Goal: Information Seeking & Learning: Learn about a topic

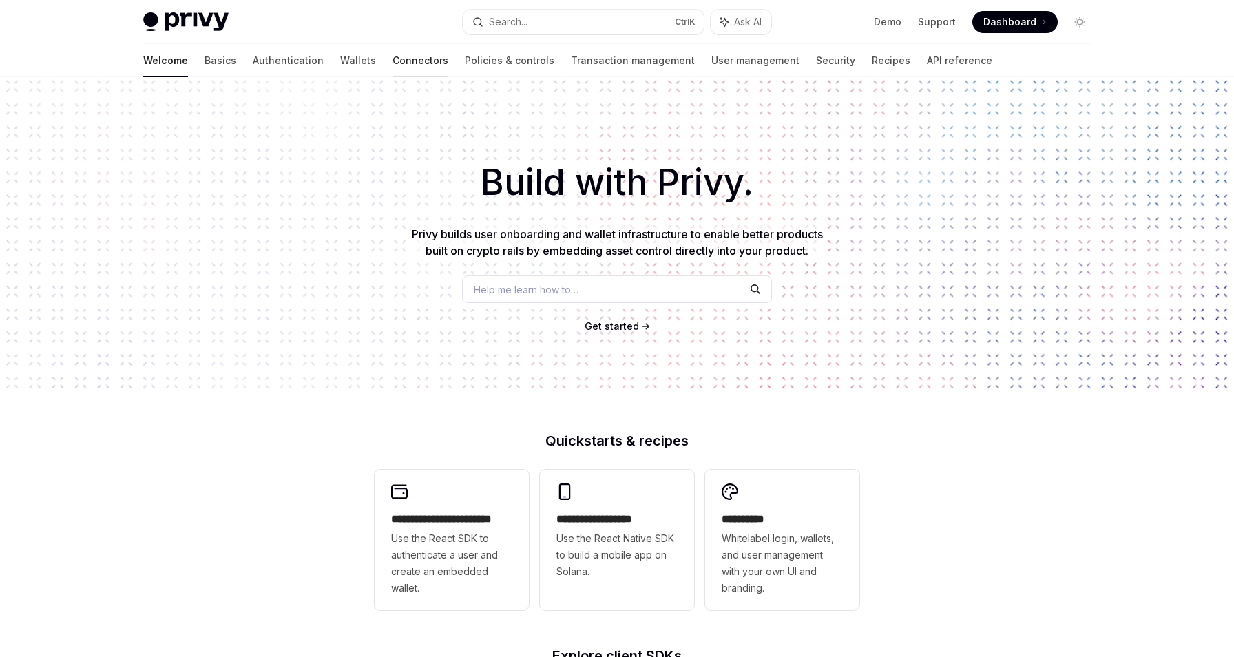
click at [393, 58] on link "Connectors" at bounding box center [421, 60] width 56 height 33
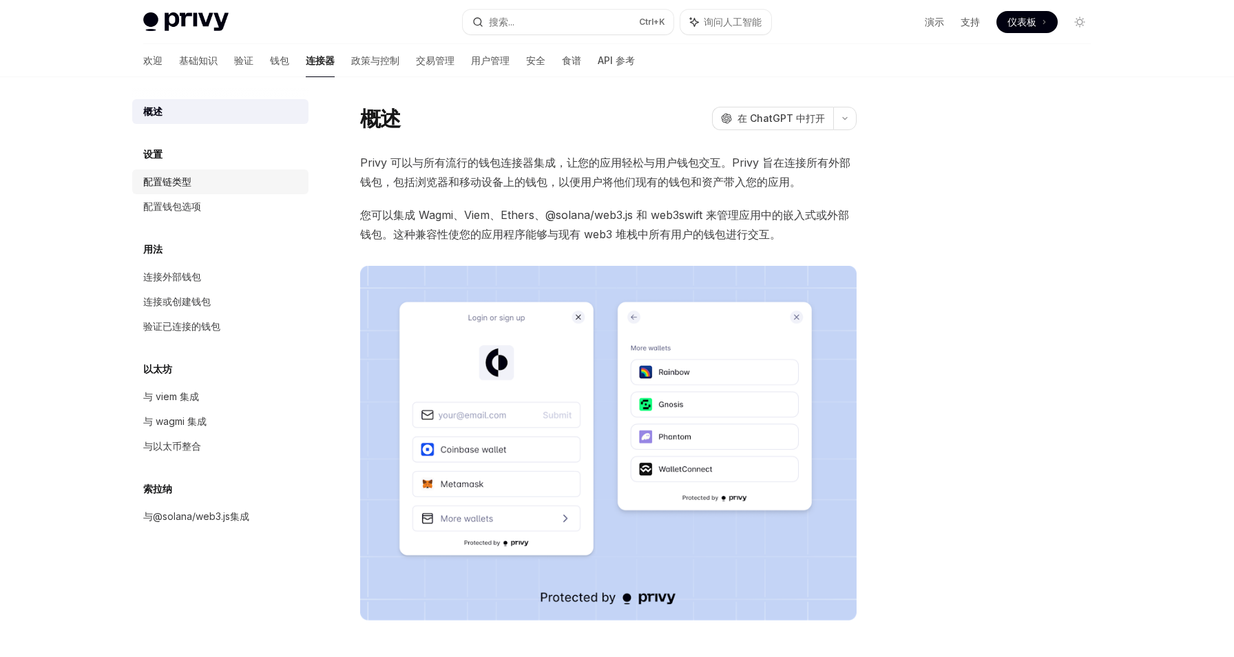
click at [198, 173] on link "配置链类型" at bounding box center [220, 181] width 176 height 25
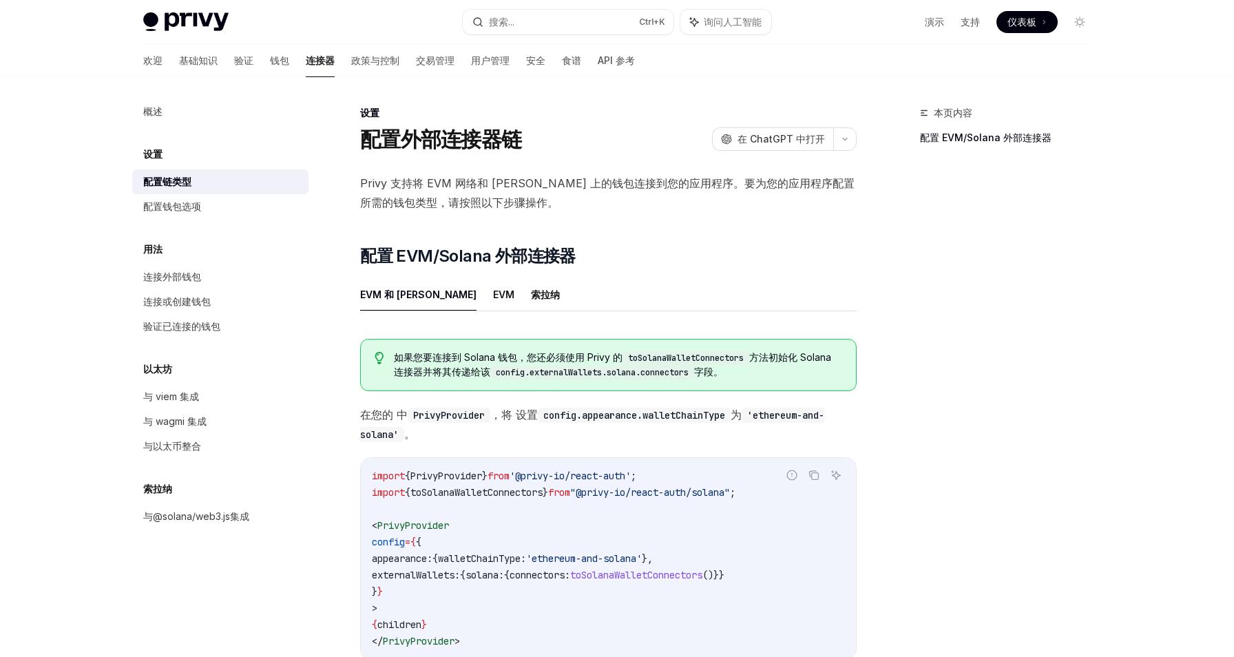
scroll to position [138, 0]
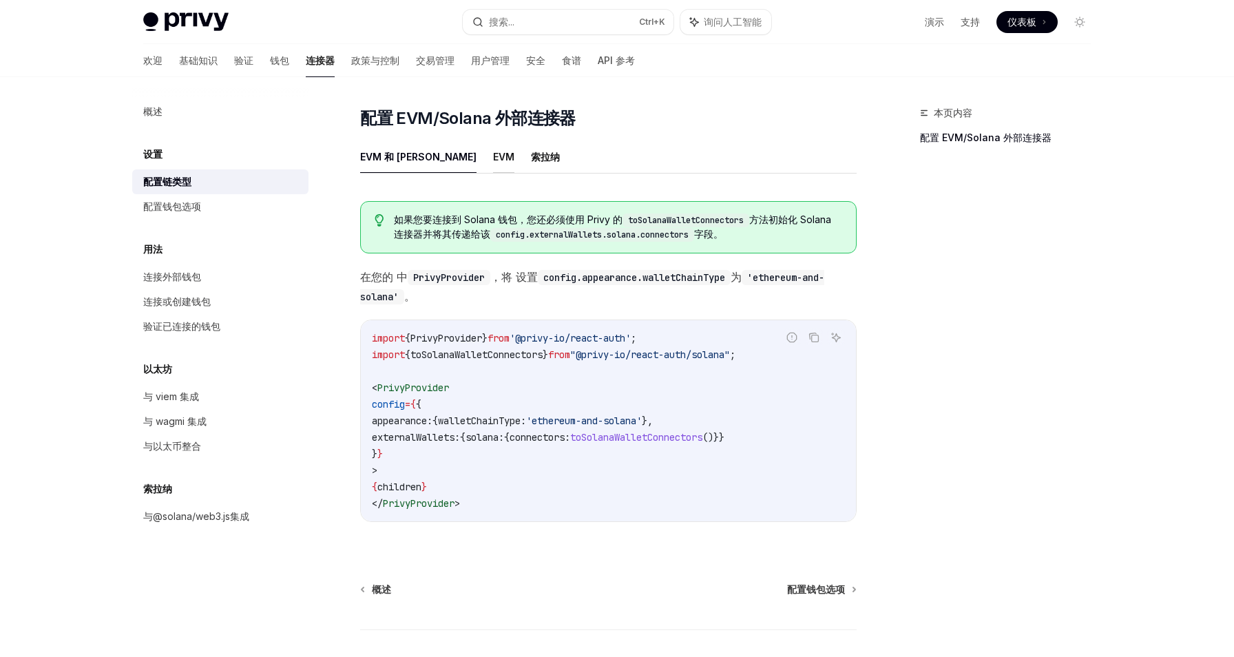
click at [493, 161] on font "EVM" at bounding box center [503, 157] width 21 height 12
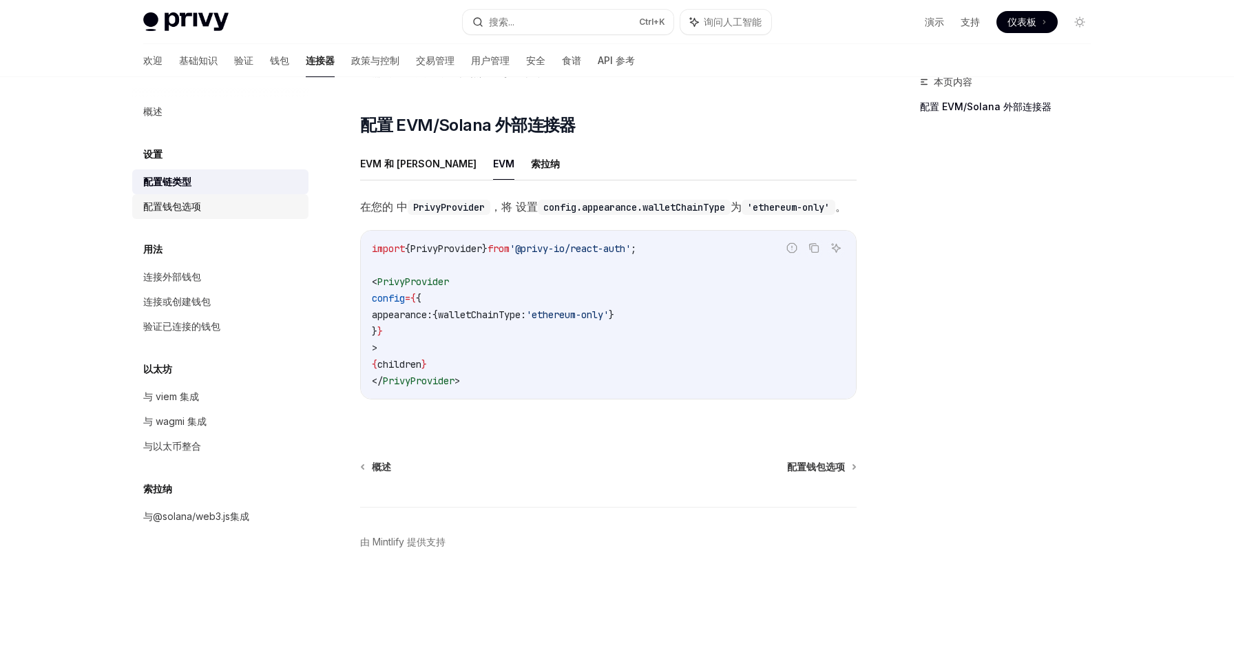
click at [252, 202] on div "配置钱包选项" at bounding box center [221, 206] width 157 height 17
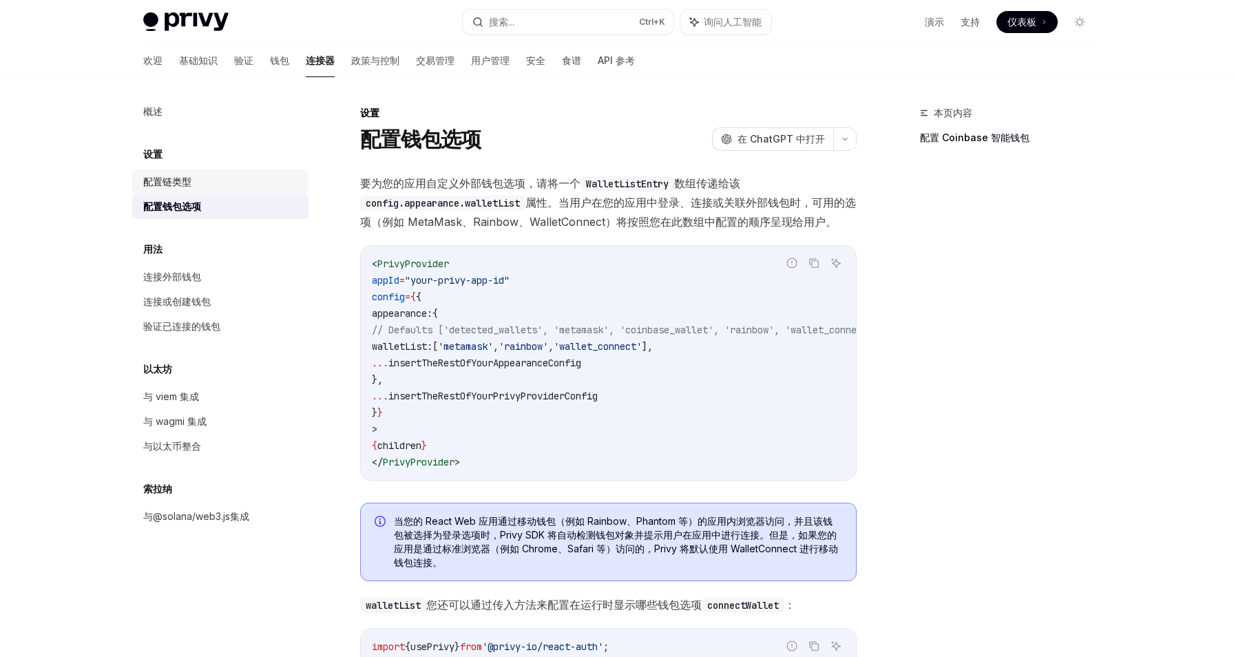
click at [252, 189] on div "配置链类型" at bounding box center [221, 182] width 157 height 17
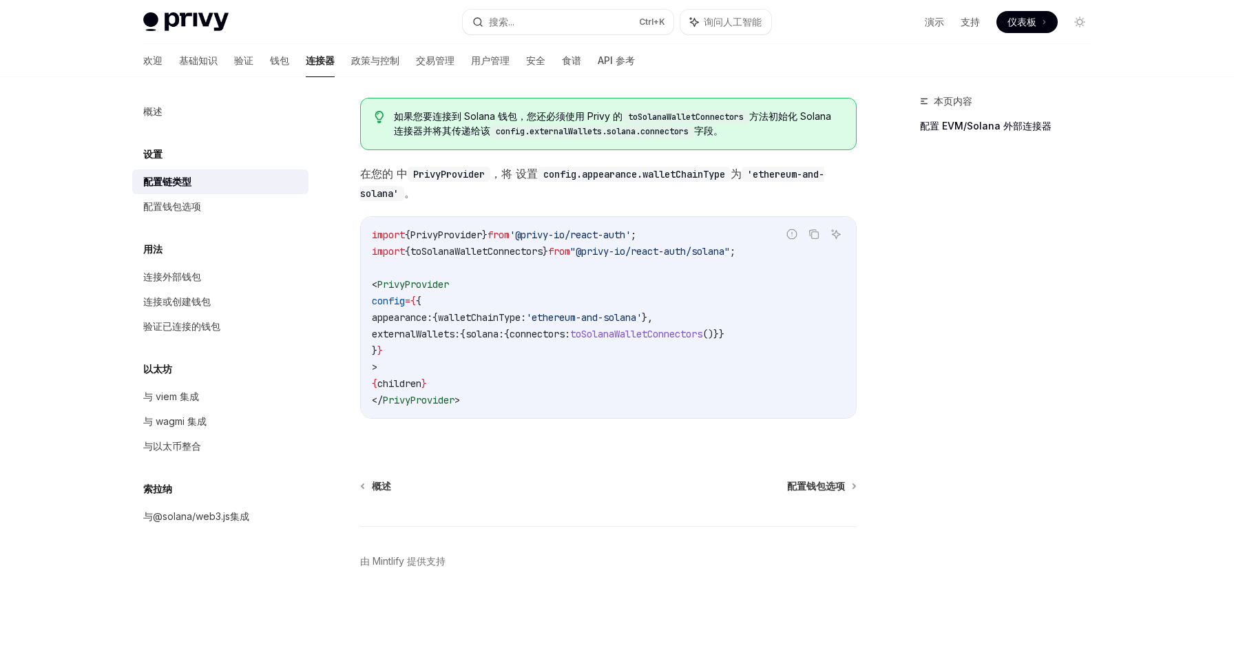
scroll to position [172, 0]
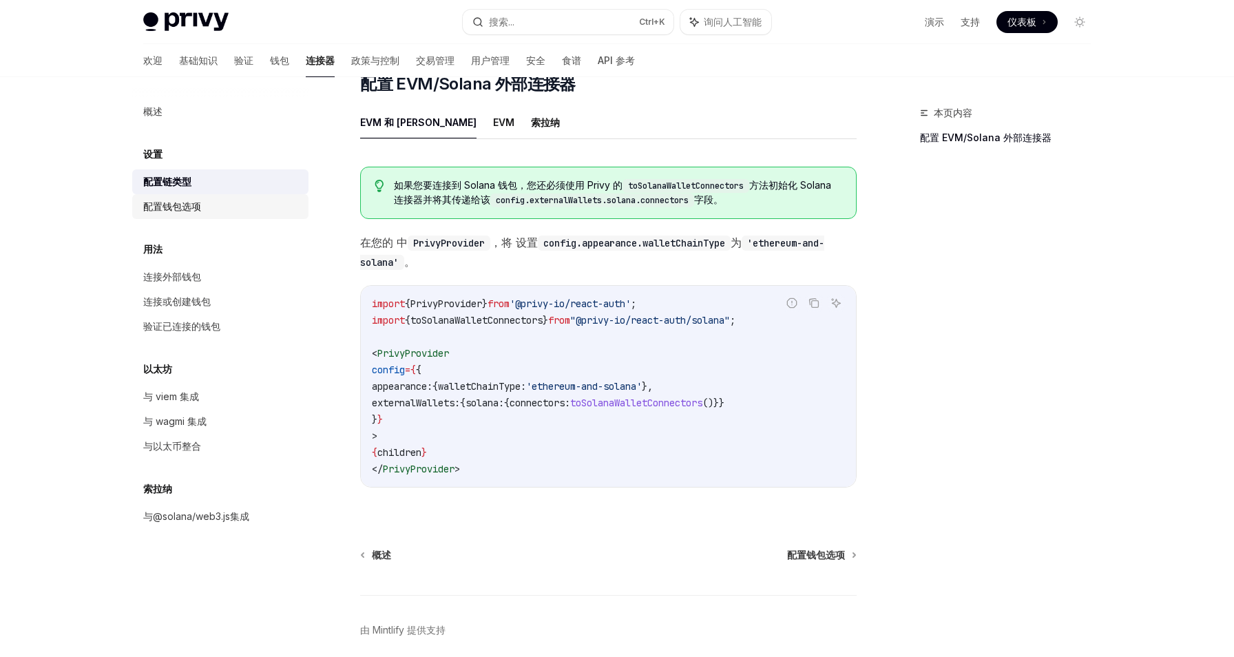
click at [204, 202] on div "配置钱包选项" at bounding box center [221, 206] width 157 height 17
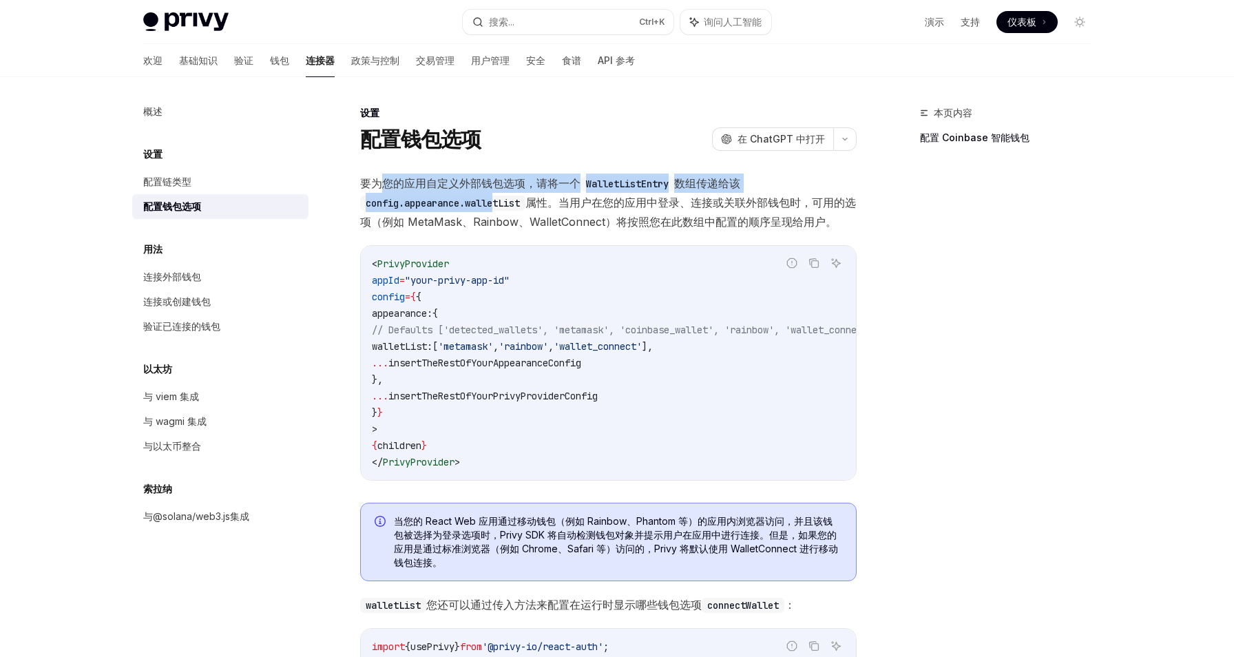
drag, startPoint x: 380, startPoint y: 180, endPoint x: 501, endPoint y: 194, distance: 122.1
click at [501, 194] on span "要为您的应用自定义外部钱包选项，请将一个 WalletListEntry 数组传递给该 config.appearance.walletList 属性。当用户…" at bounding box center [608, 203] width 497 height 58
copy span "您的应用自定义外部钱包选项，请将一个 WalletListEntry 数组传递给该 config.appearance.walle"
click at [418, 200] on code "config.appearance.walletList" at bounding box center [442, 203] width 165 height 15
drag, startPoint x: 359, startPoint y: 183, endPoint x: 667, endPoint y: 190, distance: 307.2
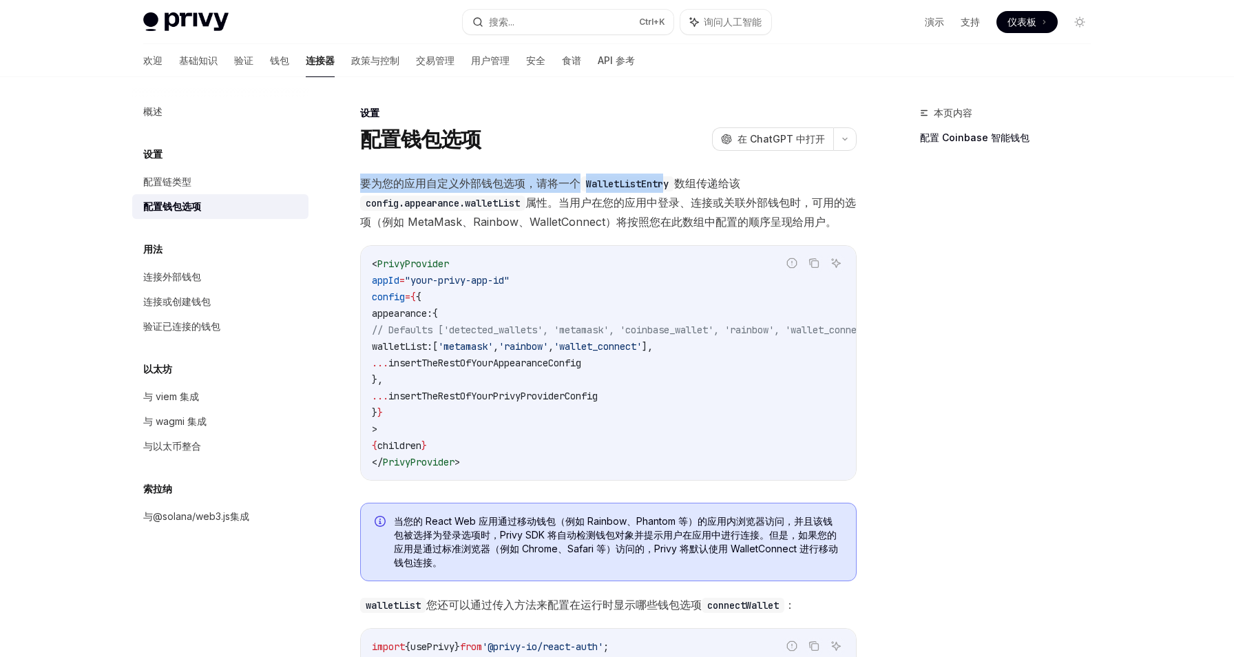
copy span "要为您的应用自定义外部钱包选项，请将一个 WalletListEntr"
click at [503, 209] on code "config.appearance.walletList" at bounding box center [442, 203] width 165 height 15
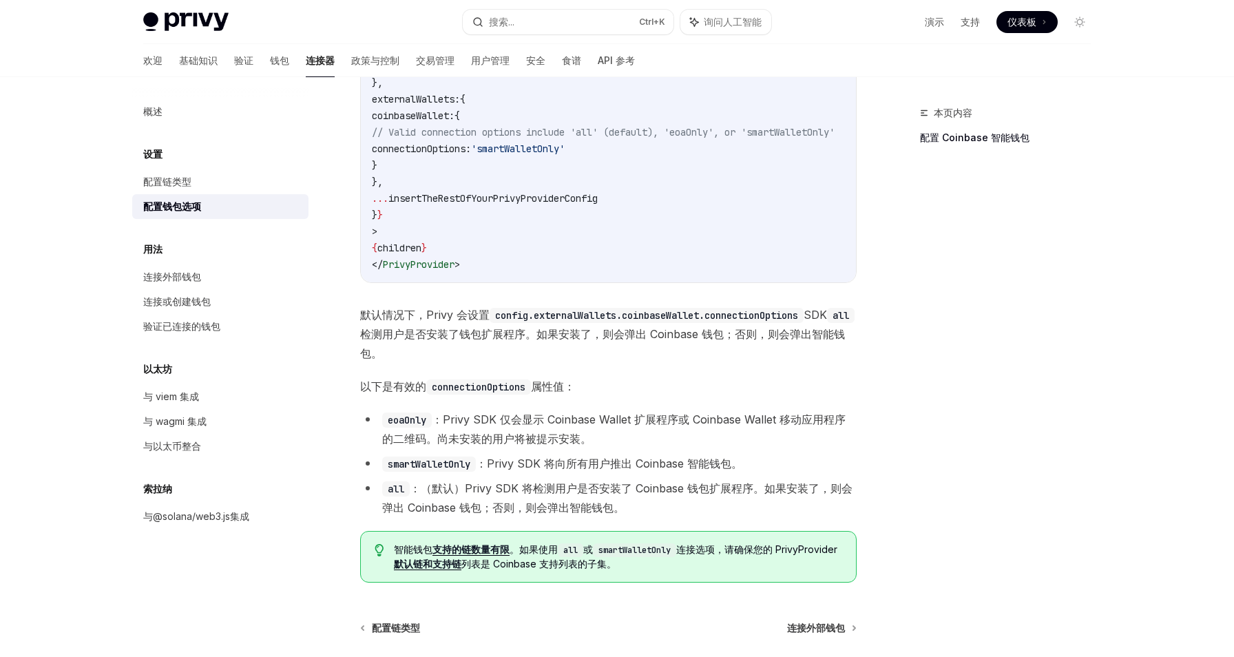
scroll to position [1791, 0]
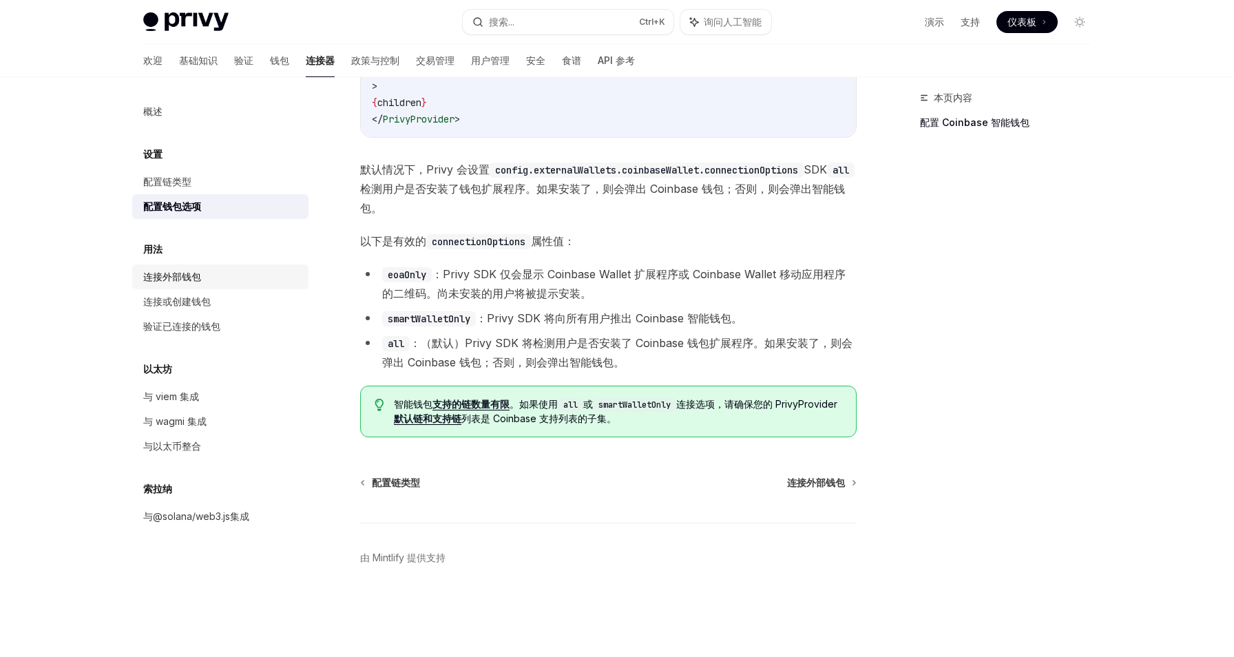
click at [202, 275] on div "连接外部钱包" at bounding box center [221, 277] width 157 height 17
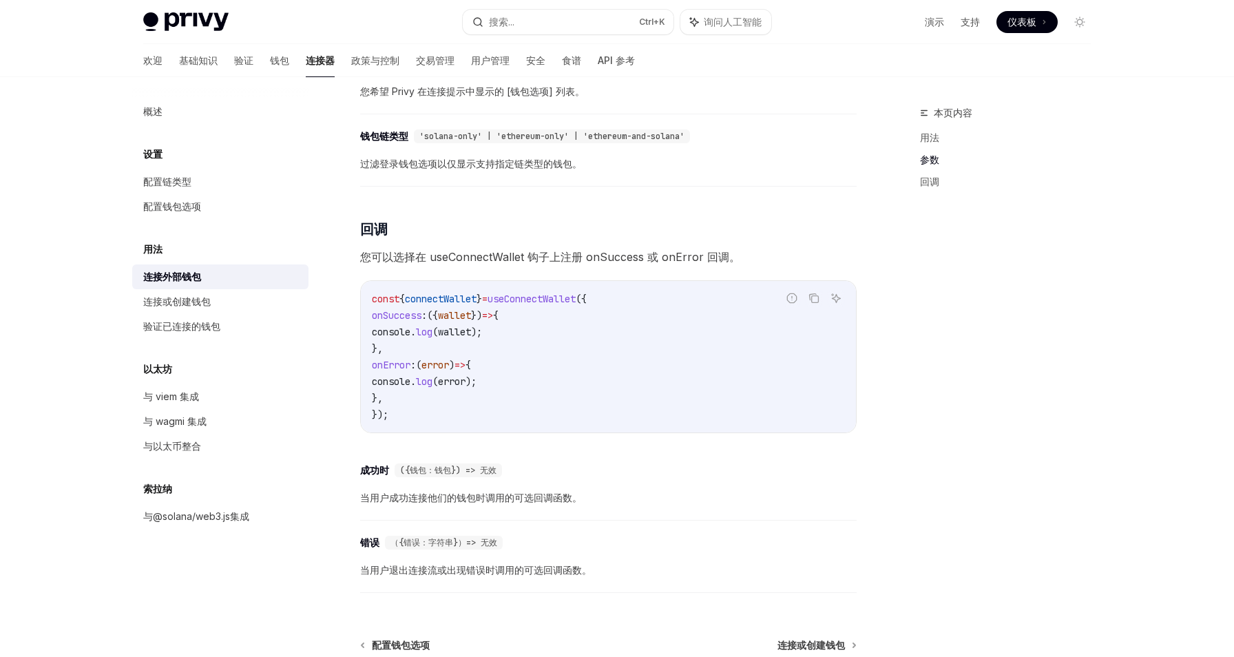
scroll to position [841, 0]
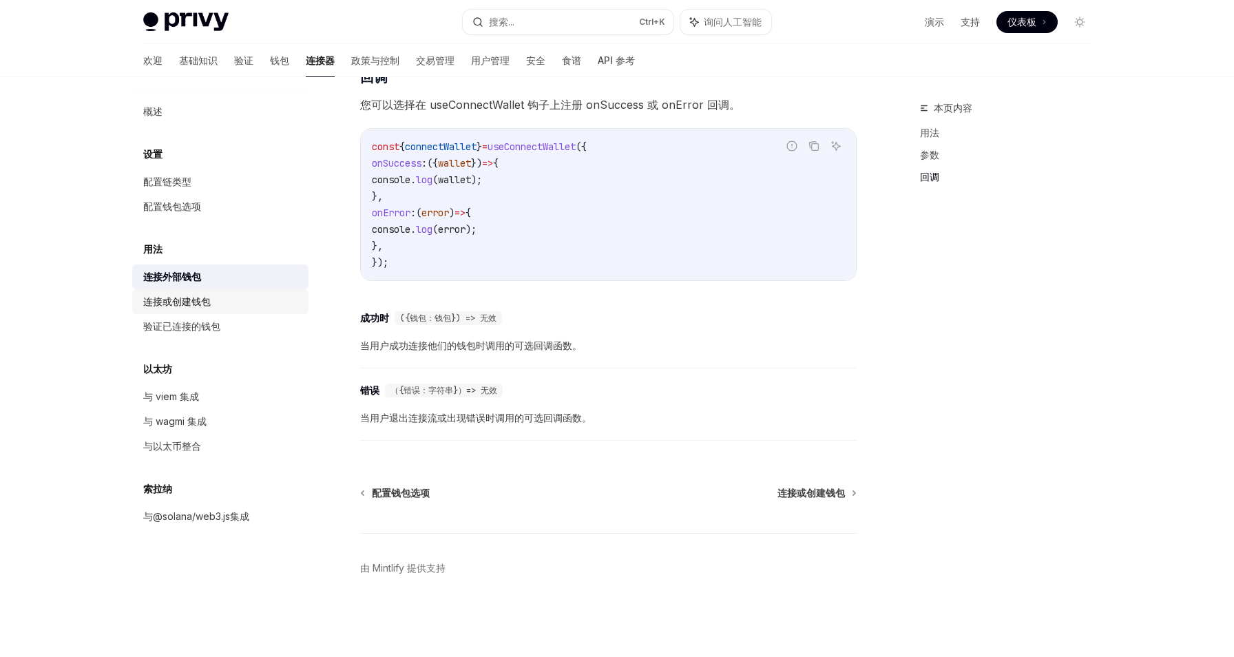
click at [183, 298] on font "连接或创建钱包" at bounding box center [176, 301] width 67 height 12
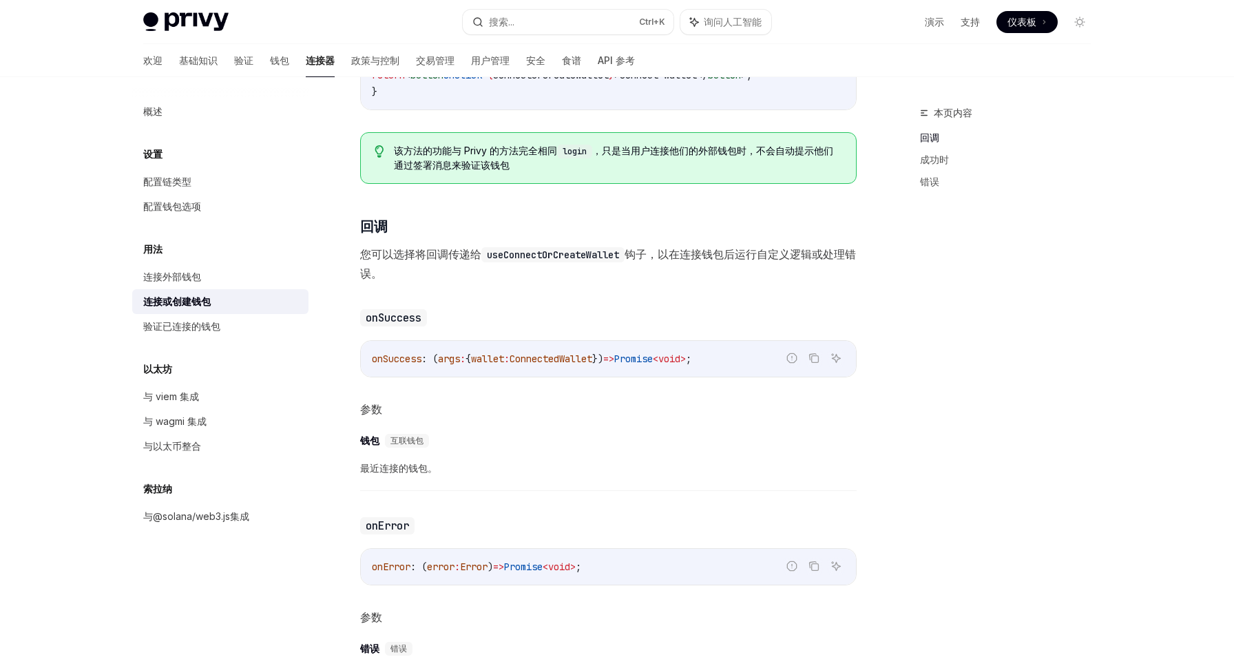
scroll to position [758, 0]
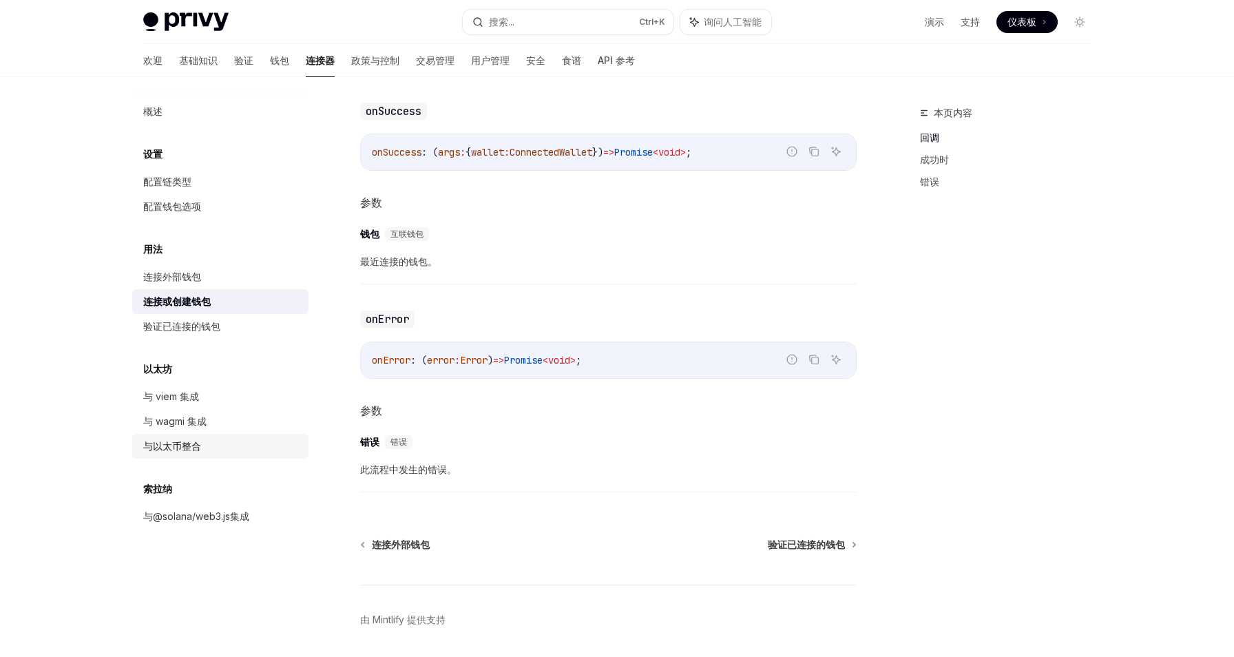
click at [219, 447] on div "与以太币整合" at bounding box center [221, 446] width 157 height 17
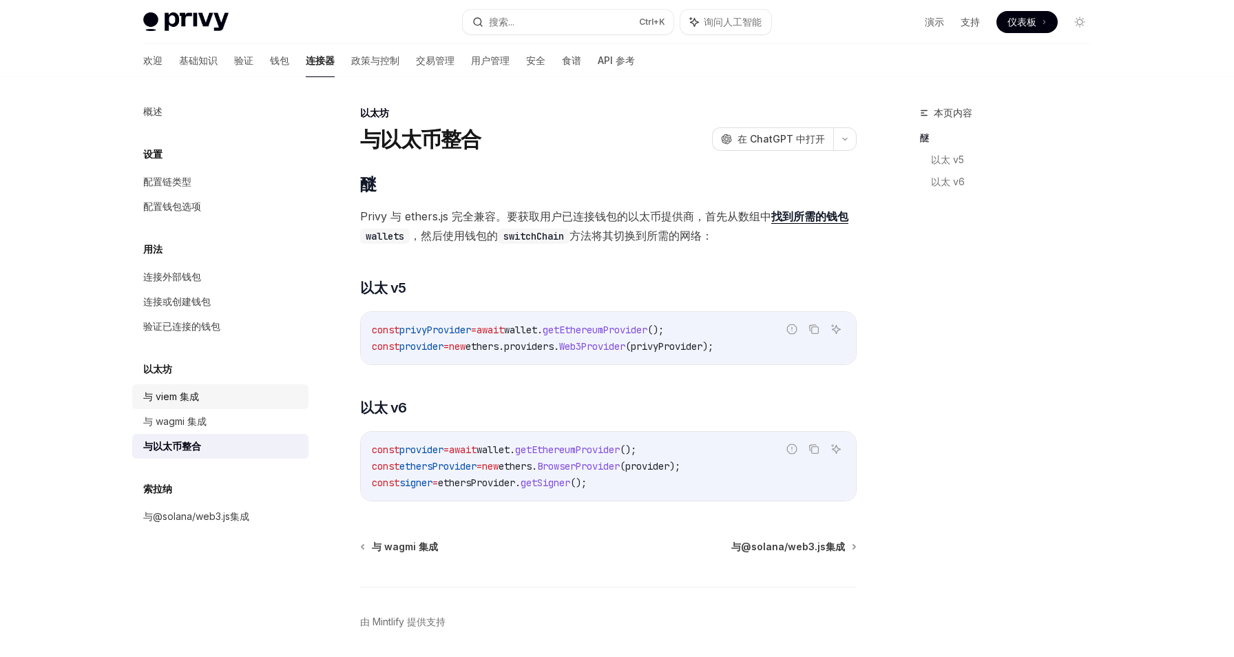
click at [202, 393] on div "与 viem 集成" at bounding box center [221, 396] width 157 height 17
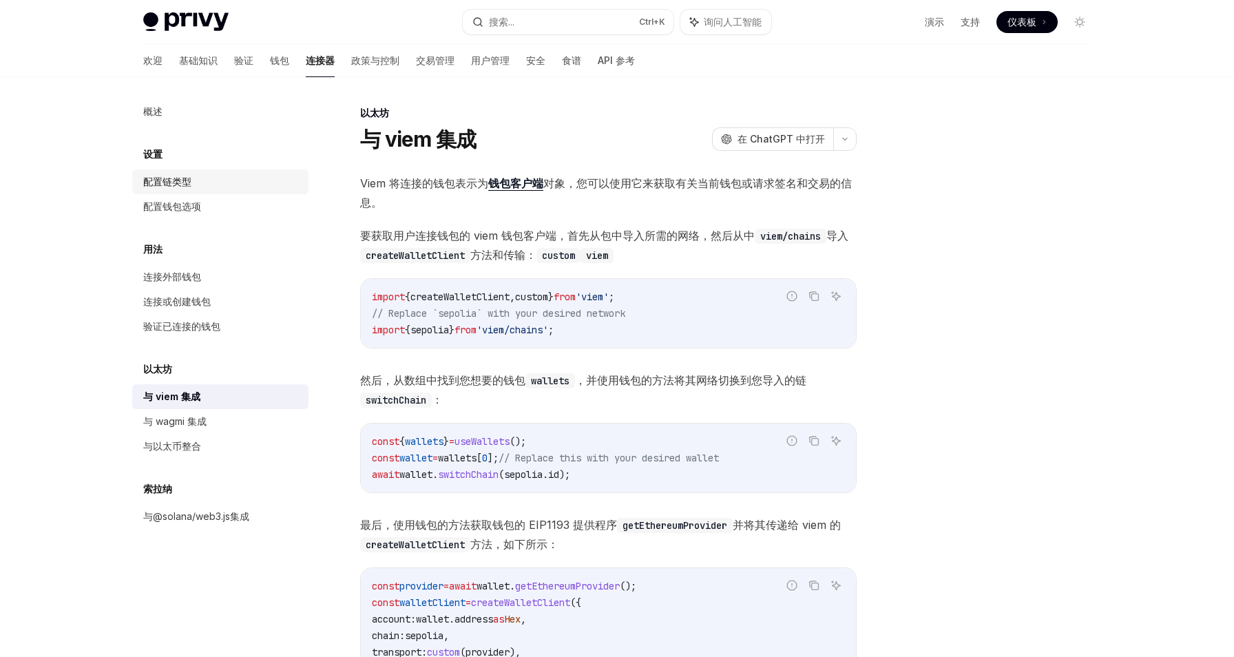
click at [206, 180] on div "配置链类型" at bounding box center [221, 182] width 157 height 17
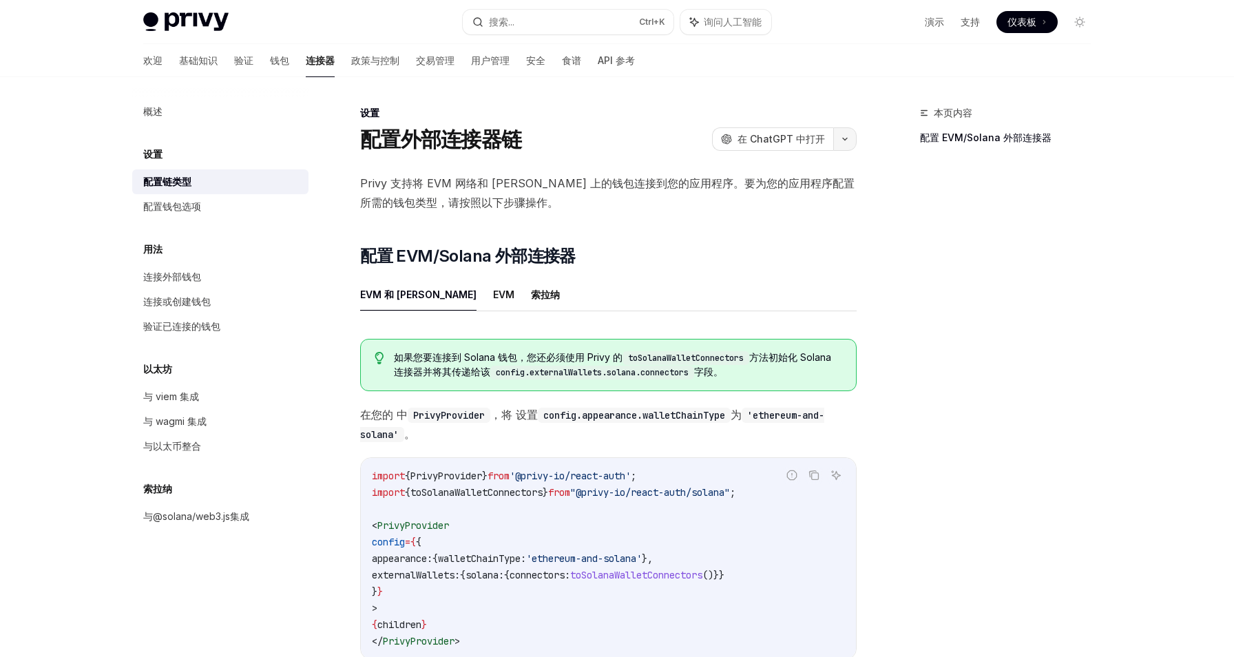
click at [842, 140] on icon "button" at bounding box center [845, 139] width 17 height 6
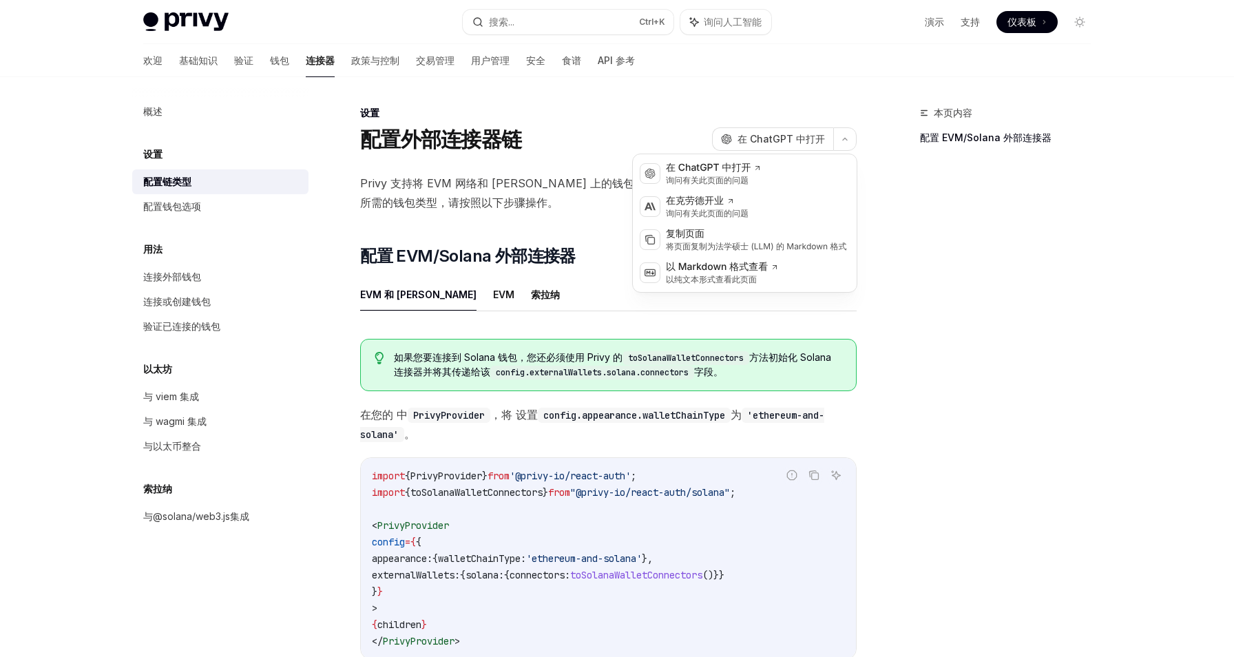
click at [942, 237] on div "本页内容 配置 EVM/Solana 外部连接器" at bounding box center [997, 381] width 209 height 552
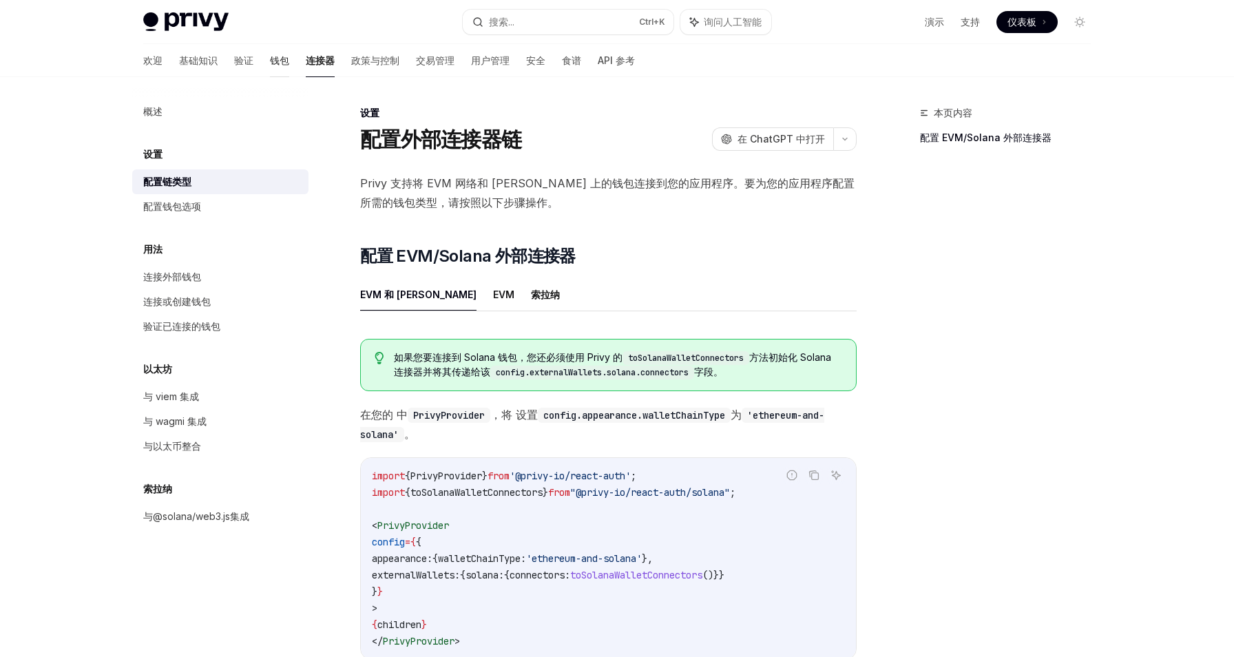
click at [270, 62] on font "钱包" at bounding box center [279, 60] width 19 height 12
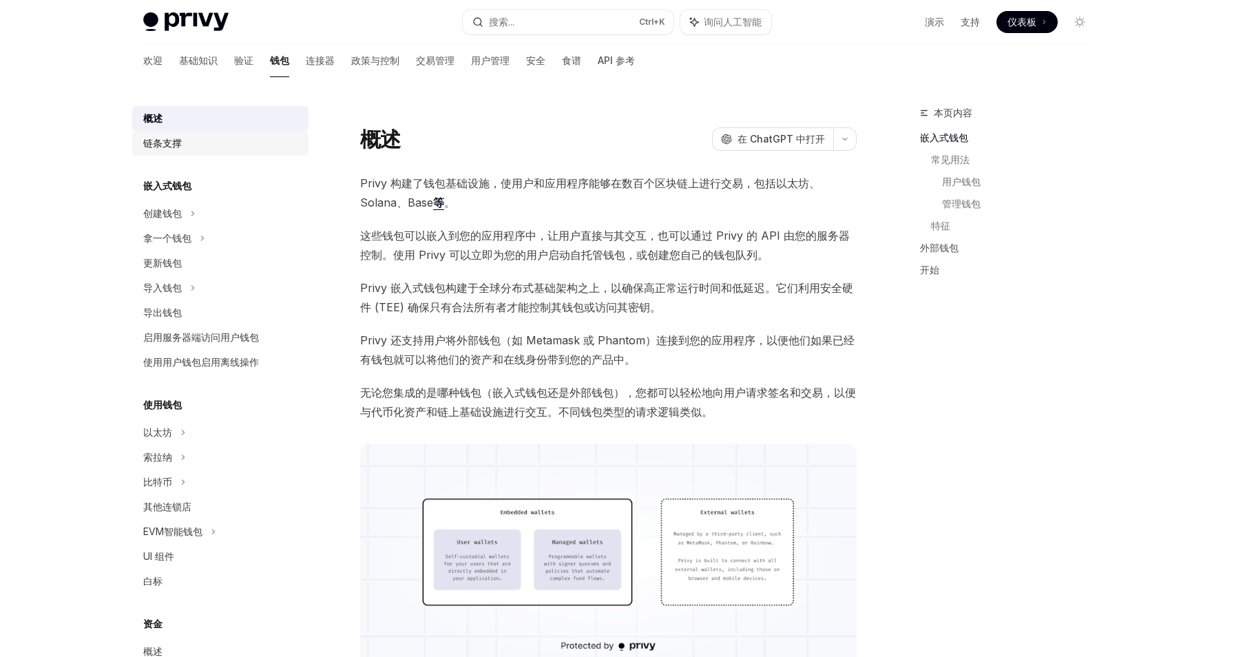
click at [222, 136] on div "链条支撑" at bounding box center [221, 143] width 157 height 17
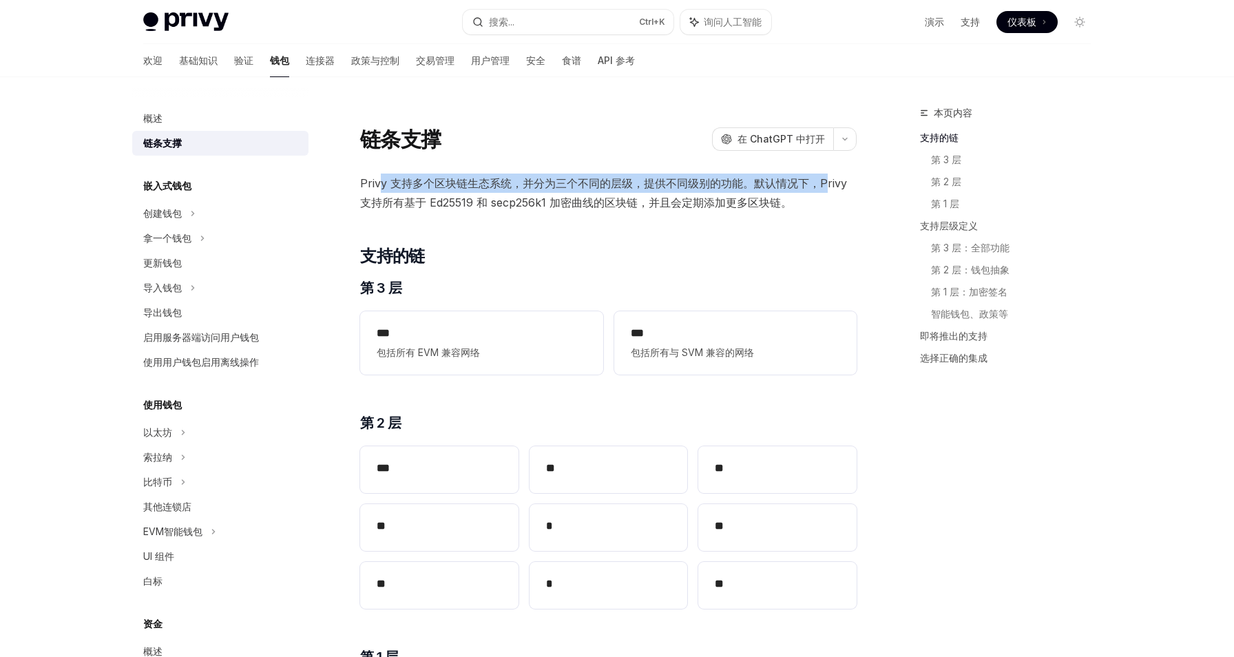
drag, startPoint x: 382, startPoint y: 179, endPoint x: 827, endPoint y: 183, distance: 444.9
click at [827, 183] on font "Privy 支持多个区块链生态系统，并分为三个不同的层级，提供不同级别的功能。默认情况下，Privy 支持所有基于 Ed25519 和 secp256k1 加…" at bounding box center [603, 192] width 487 height 33
copy font "y 支持多个区块链生态系统，并分为三个不同的层级，提供不同级别的功能。默认情况下，P"
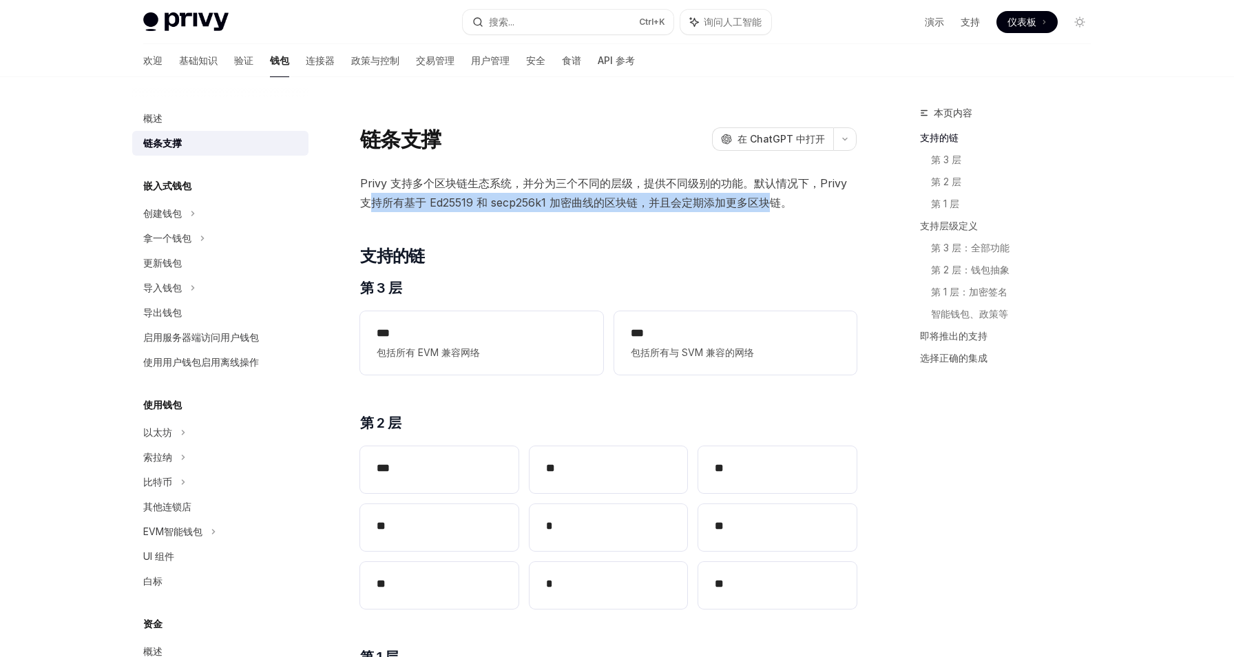
drag, startPoint x: 370, startPoint y: 205, endPoint x: 769, endPoint y: 205, distance: 398.7
click at [769, 205] on font "Privy 支持多个区块链生态系统，并分为三个不同的层级，提供不同级别的功能。默认情况下，Privy 支持所有基于 Ed25519 和 secp256k1 加…" at bounding box center [603, 192] width 487 height 33
copy font "持所有基于 Ed25519 和 secp256k1 加密曲线的区块链，并且会定期添加更多区块"
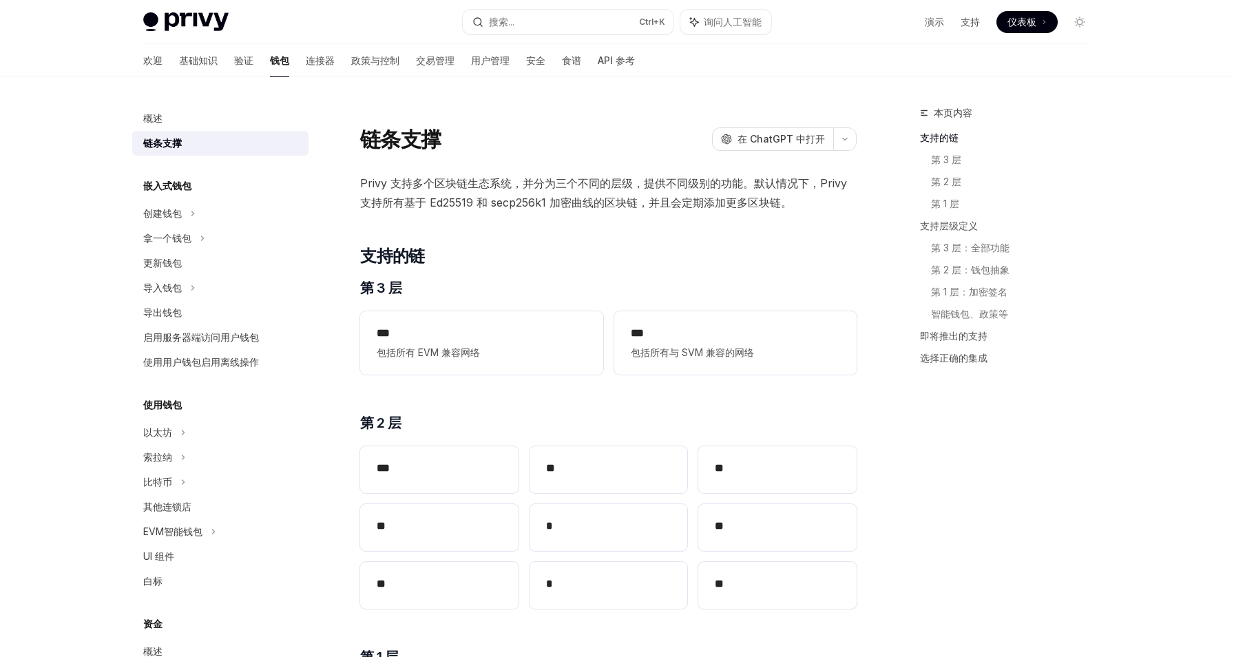
drag, startPoint x: 396, startPoint y: 178, endPoint x: 637, endPoint y: 181, distance: 241.1
click at [627, 178] on font "Privy 支持多个区块链生态系统，并分为三个不同的层级，提供不同级别的功能。默认情况下，Privy 支持所有基于 Ed25519 和 secp256k1 加…" at bounding box center [603, 192] width 487 height 33
copy font "持多个区块链生态系统，并分为三个不同的"
click at [666, 197] on font "Privy 支持多个区块链生态系统，并分为三个不同的层级，提供不同级别的功能。默认情况下，Privy 支持所有基于 Ed25519 和 secp256k1 加…" at bounding box center [603, 192] width 487 height 33
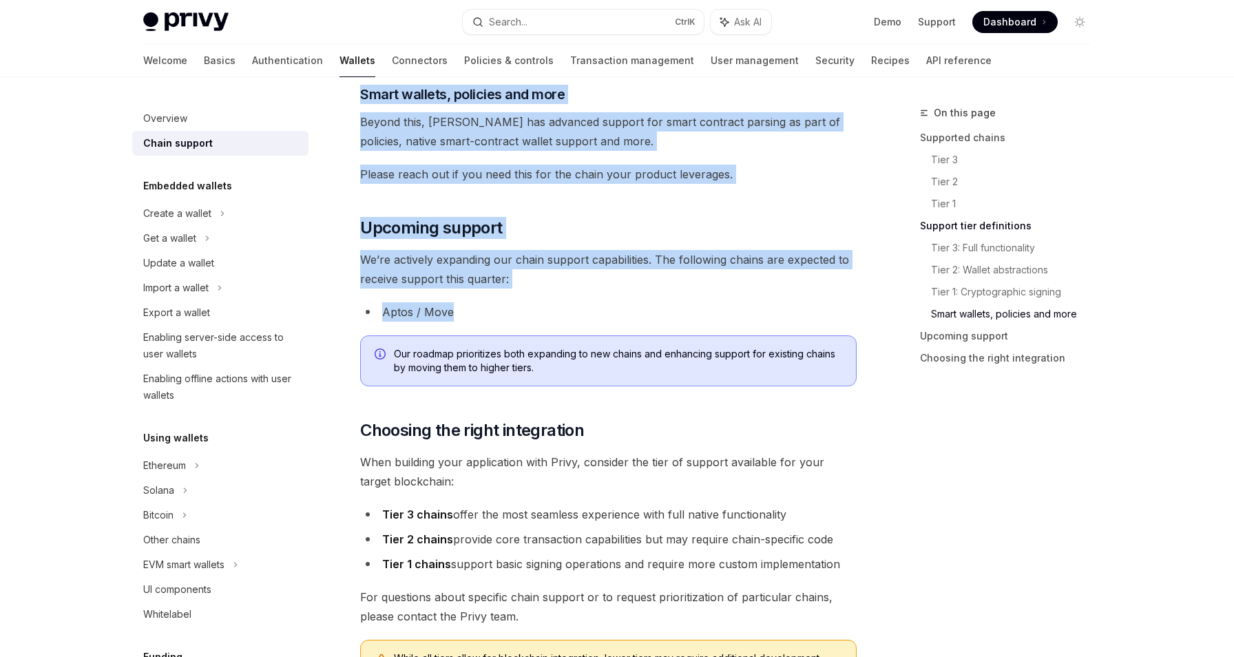
scroll to position [1584, 0]
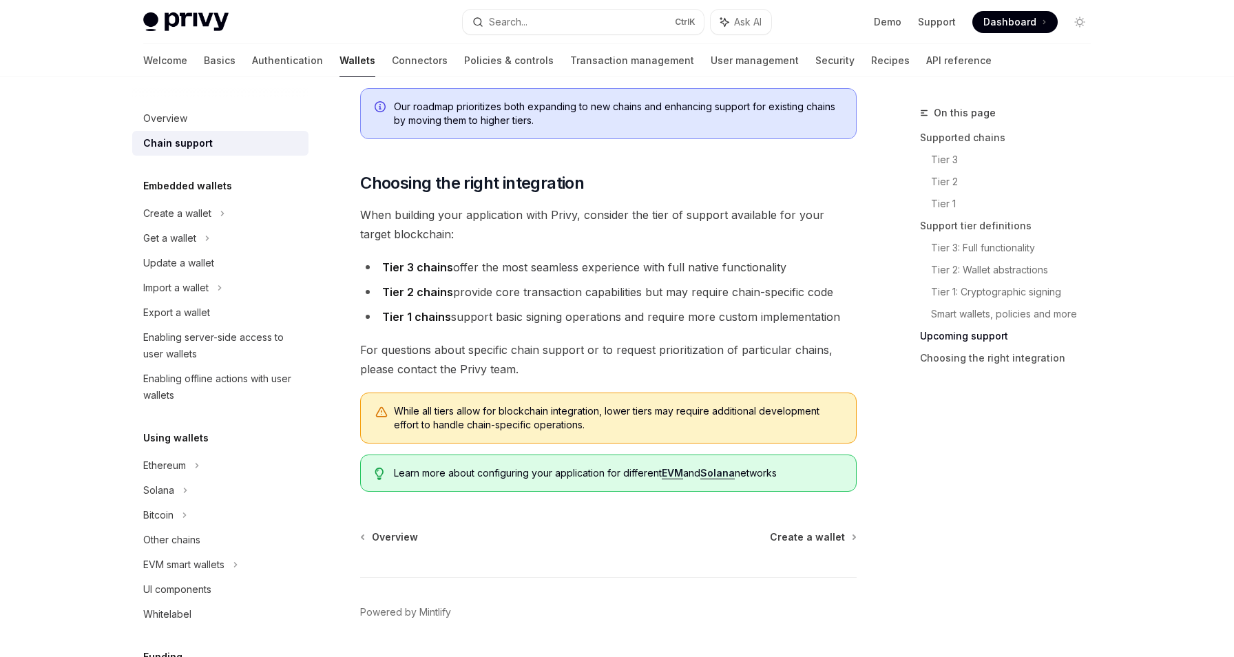
drag, startPoint x: 357, startPoint y: 132, endPoint x: 833, endPoint y: 478, distance: 588.6
copy div "**********"
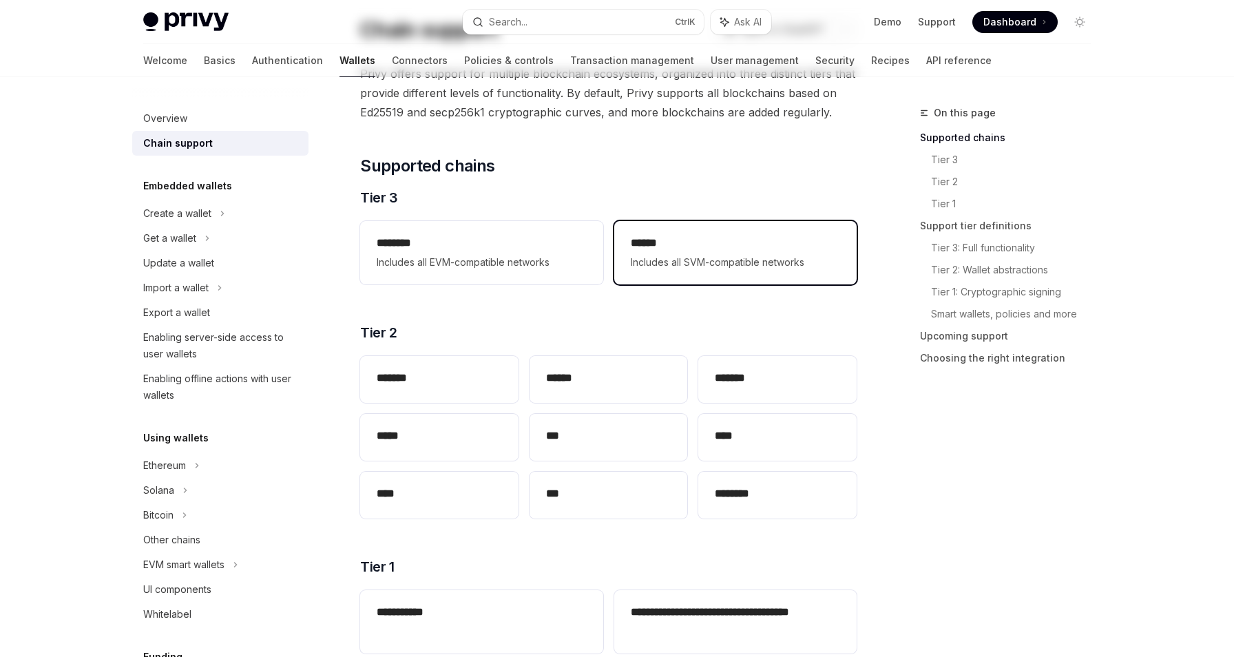
scroll to position [0, 0]
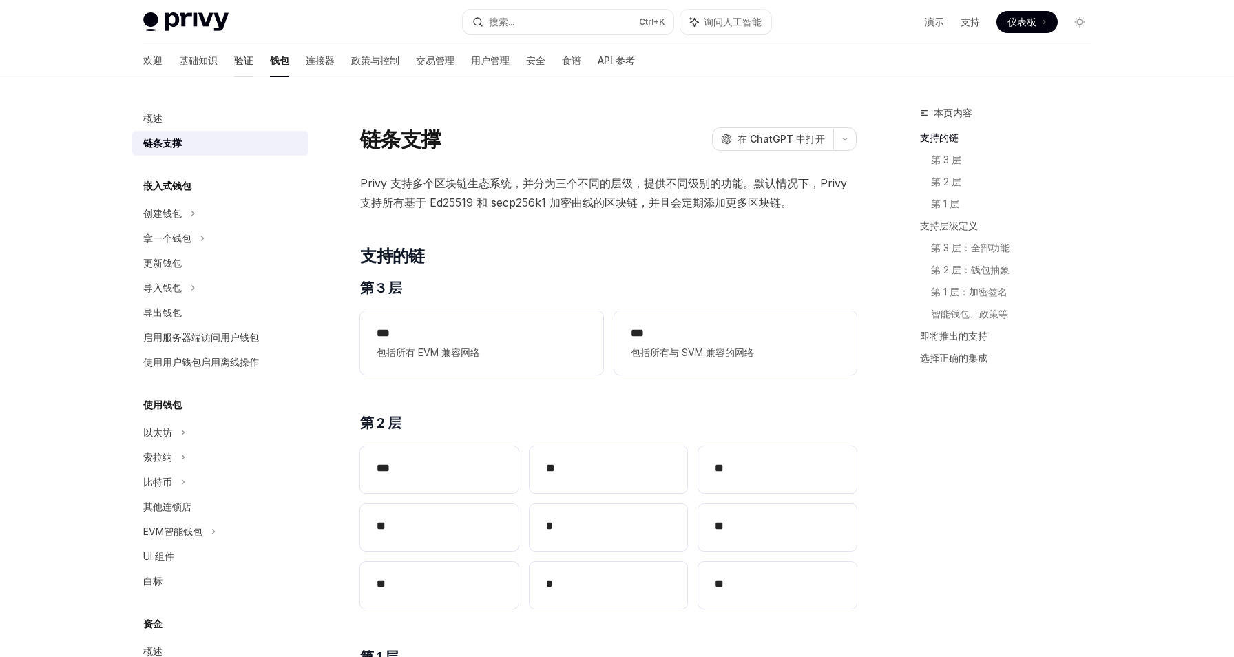
click at [234, 56] on font "验证" at bounding box center [243, 60] width 19 height 12
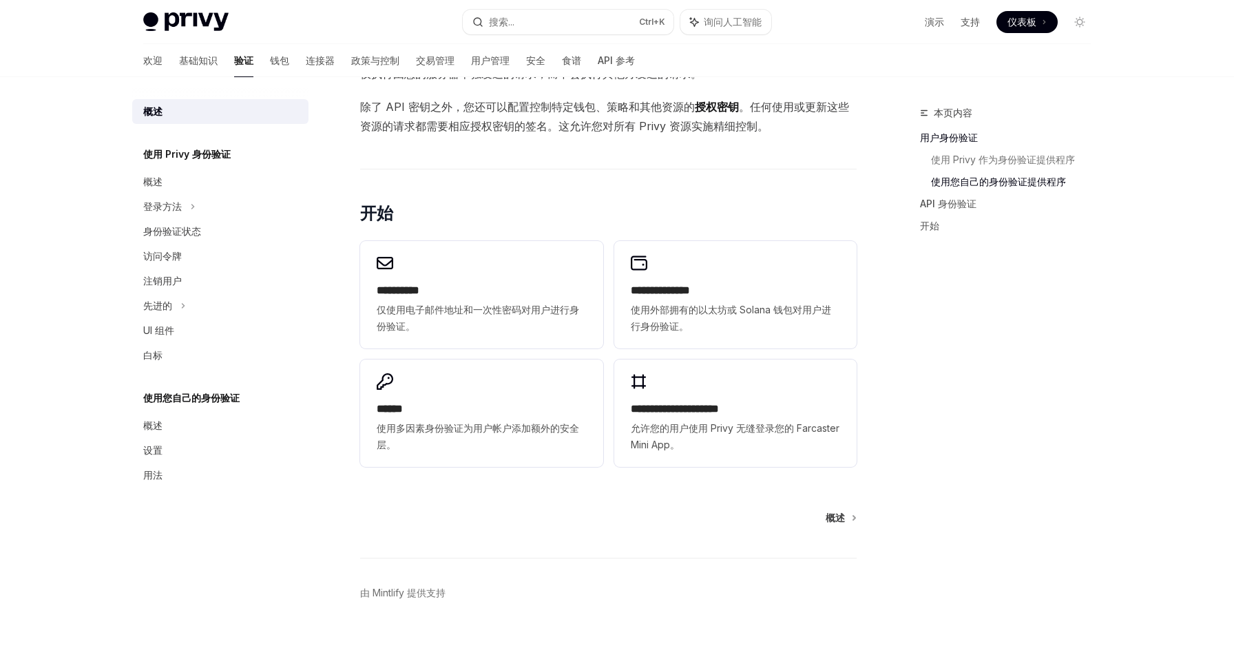
scroll to position [859, 0]
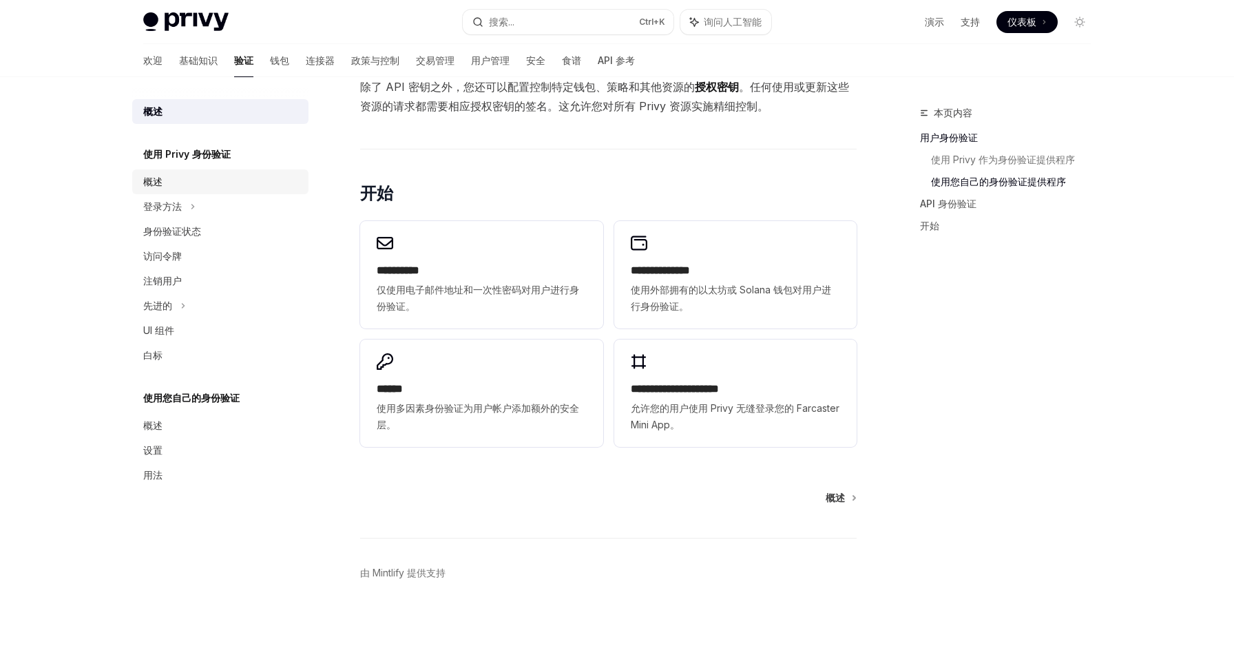
click at [190, 185] on div "概述" at bounding box center [221, 182] width 157 height 17
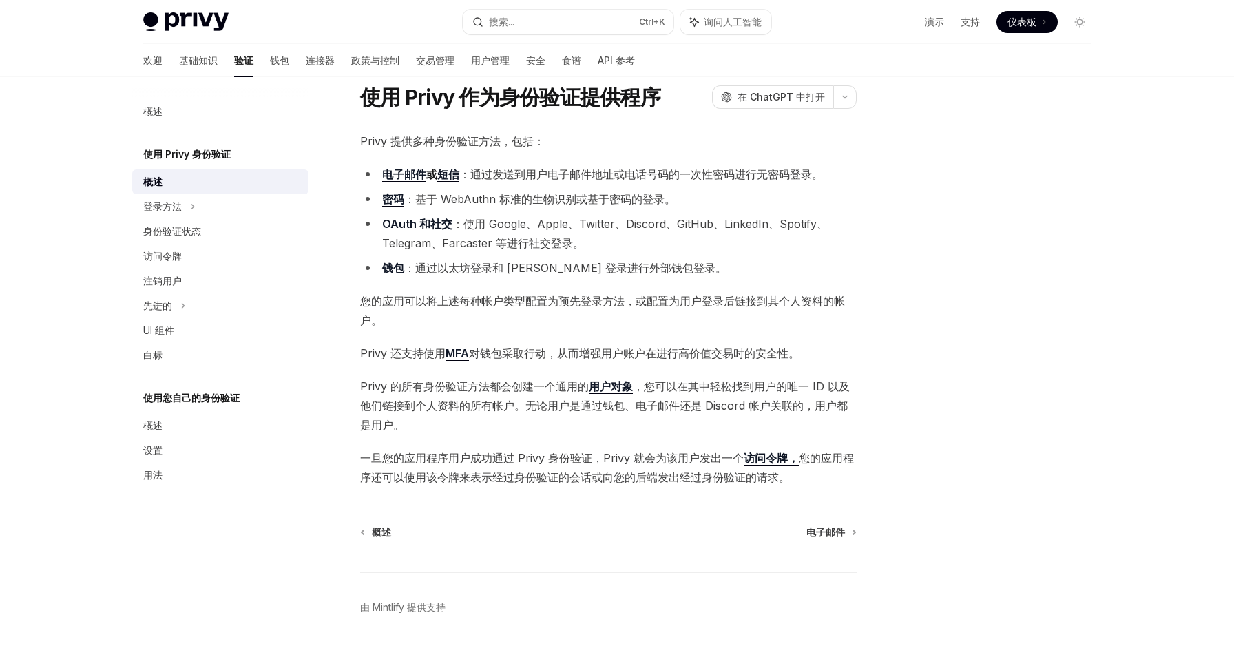
scroll to position [76, 0]
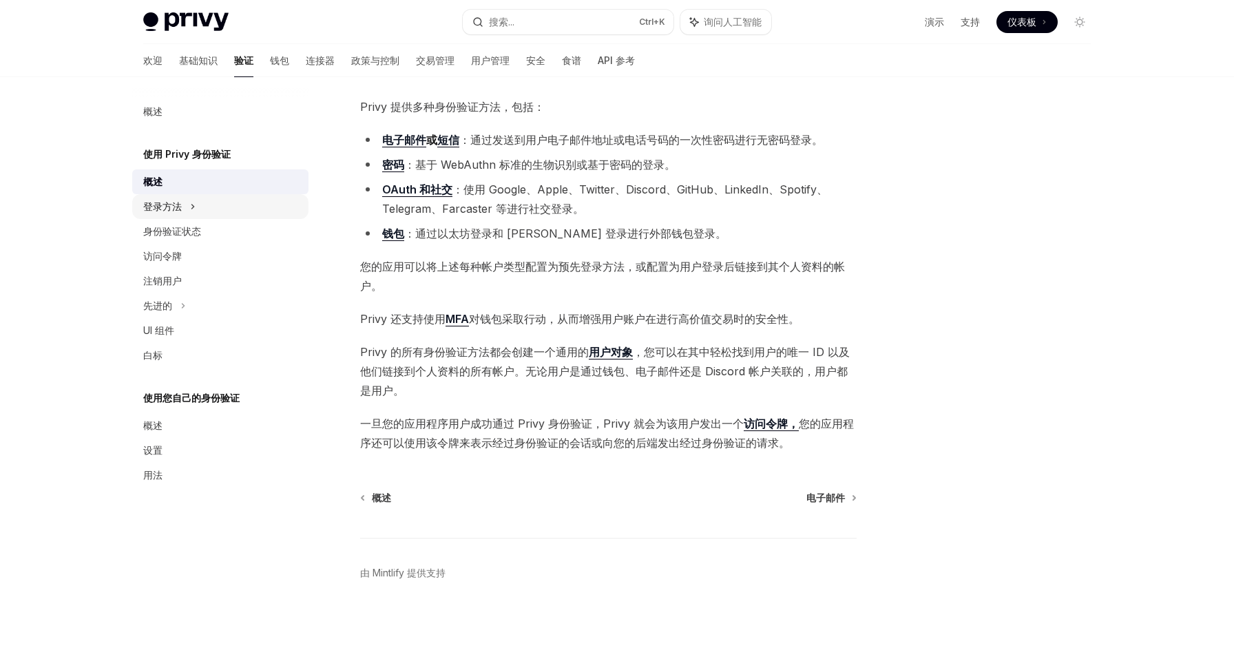
click at [270, 211] on div "登录方法" at bounding box center [220, 206] width 176 height 25
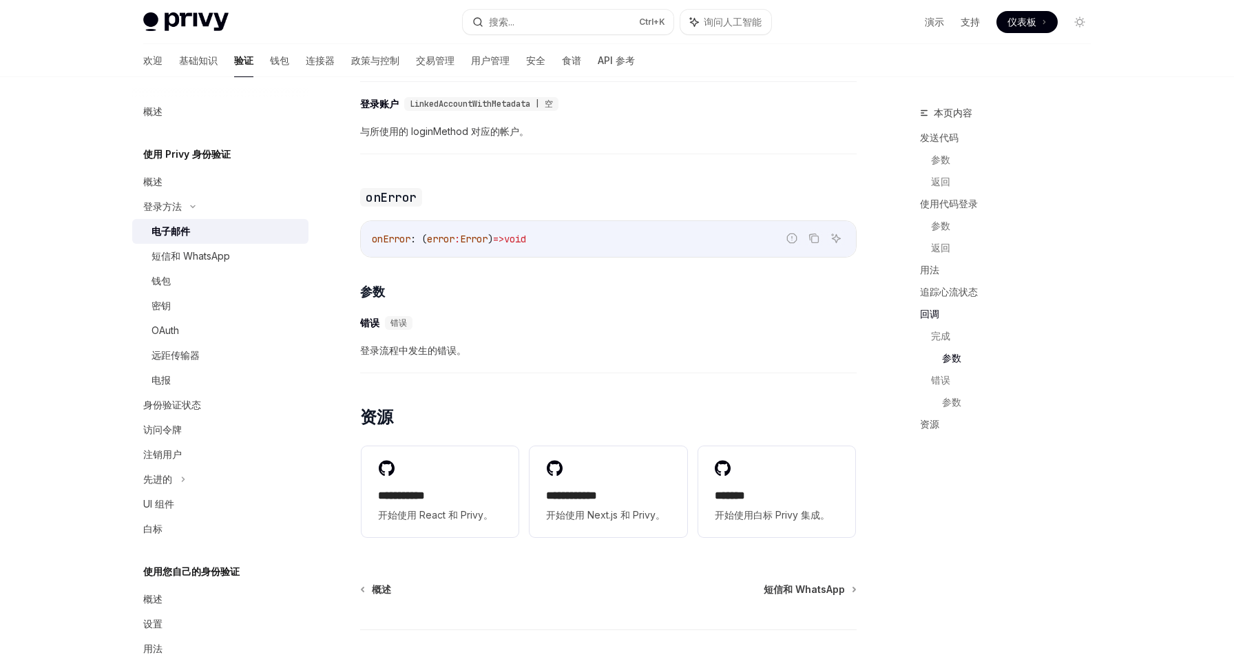
scroll to position [2625, 0]
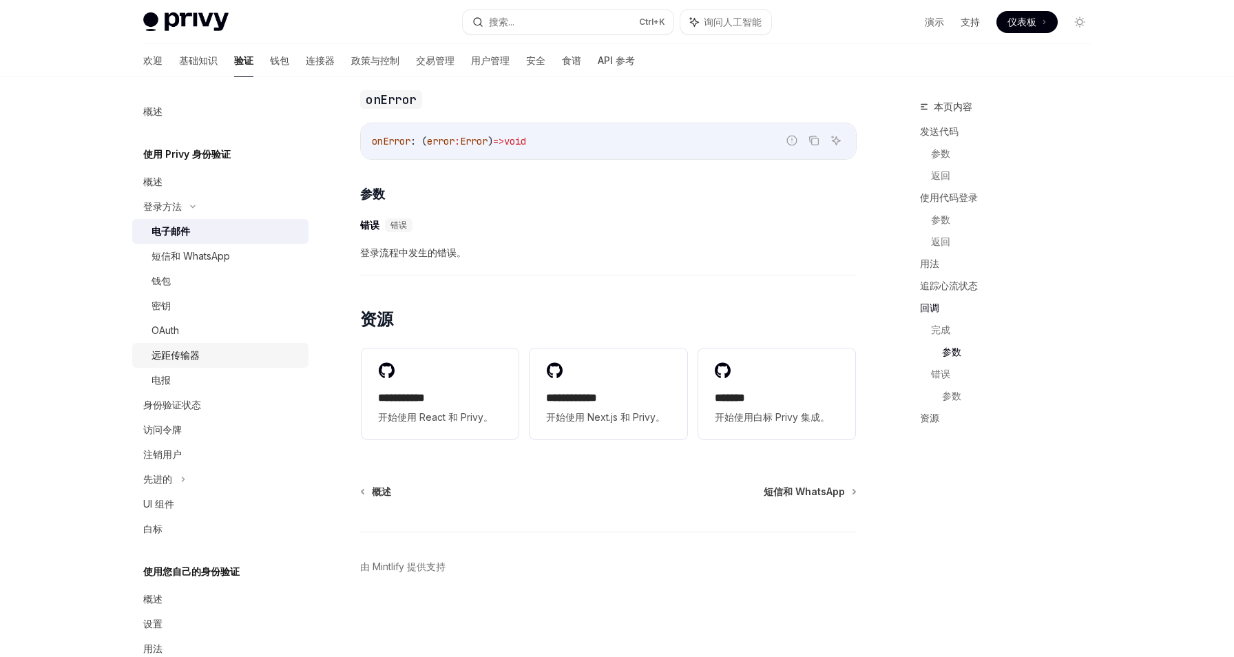
click at [227, 357] on div "远距传输器" at bounding box center [226, 355] width 149 height 17
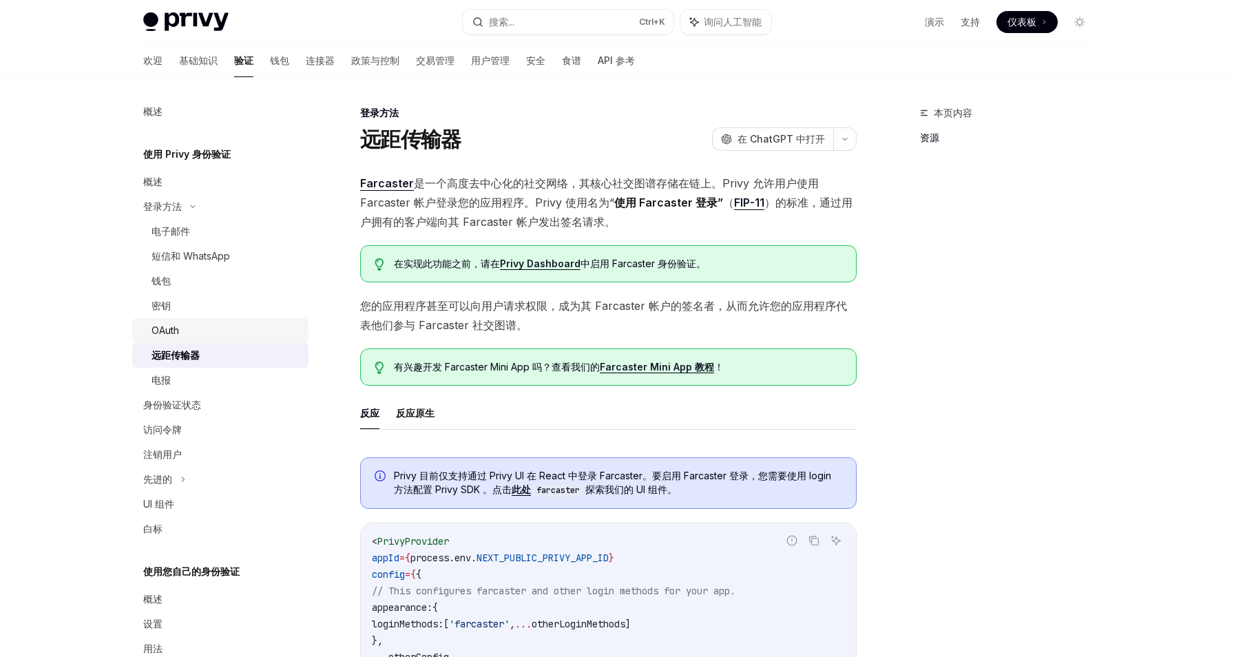
click at [238, 333] on div "OAuth" at bounding box center [226, 330] width 149 height 17
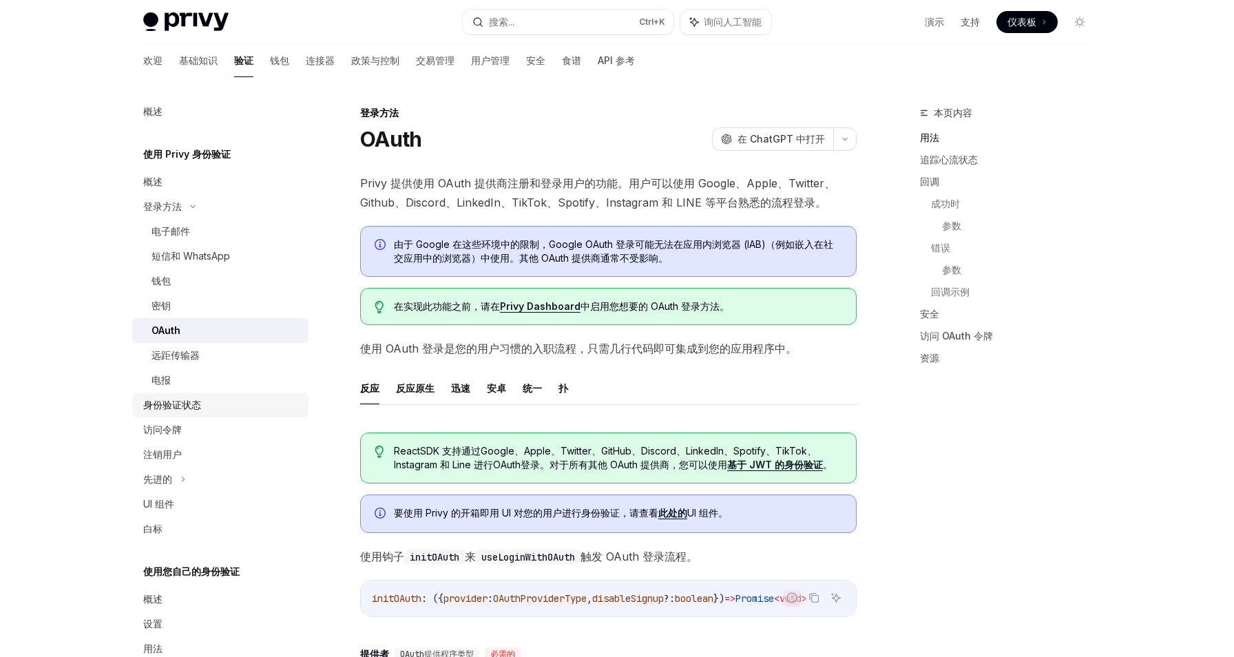
click at [220, 400] on div "身份验证状态" at bounding box center [221, 405] width 157 height 17
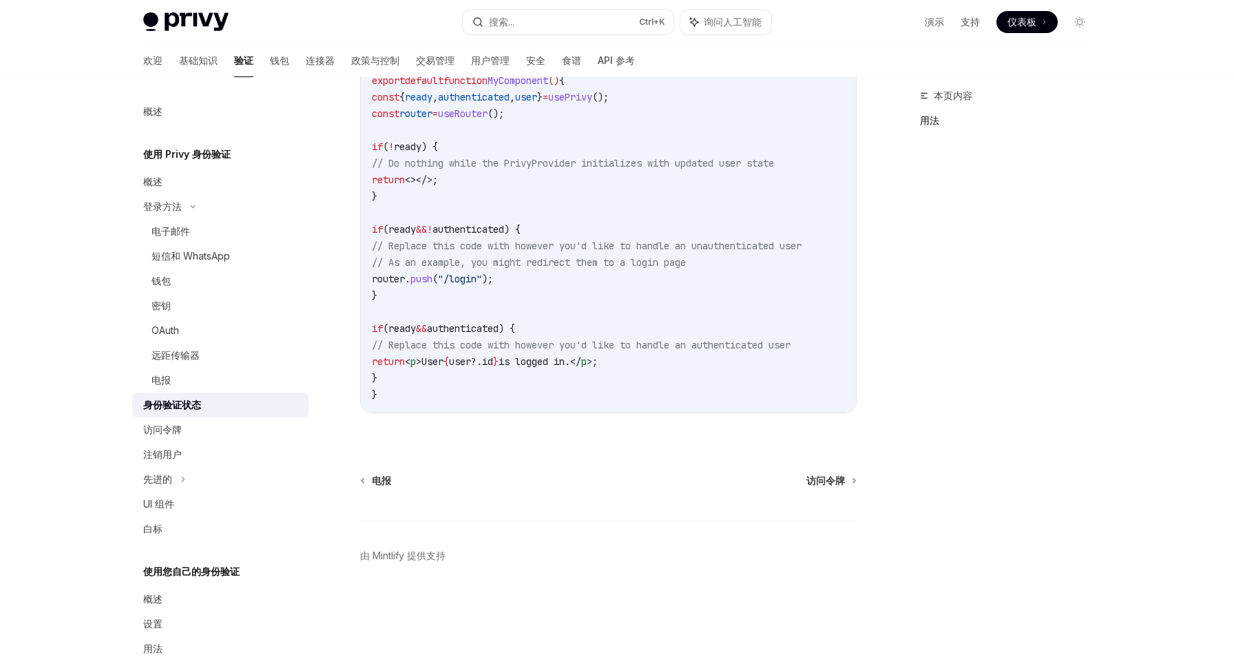
scroll to position [63, 0]
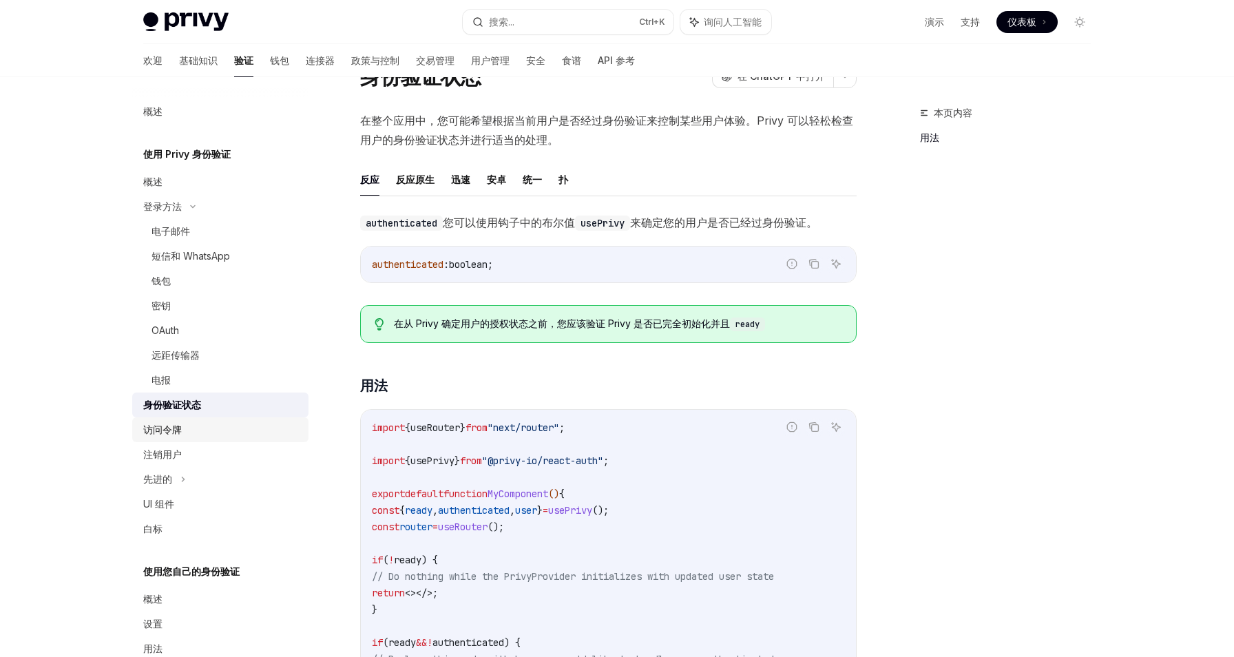
click at [247, 438] on link "访问令牌" at bounding box center [220, 429] width 176 height 25
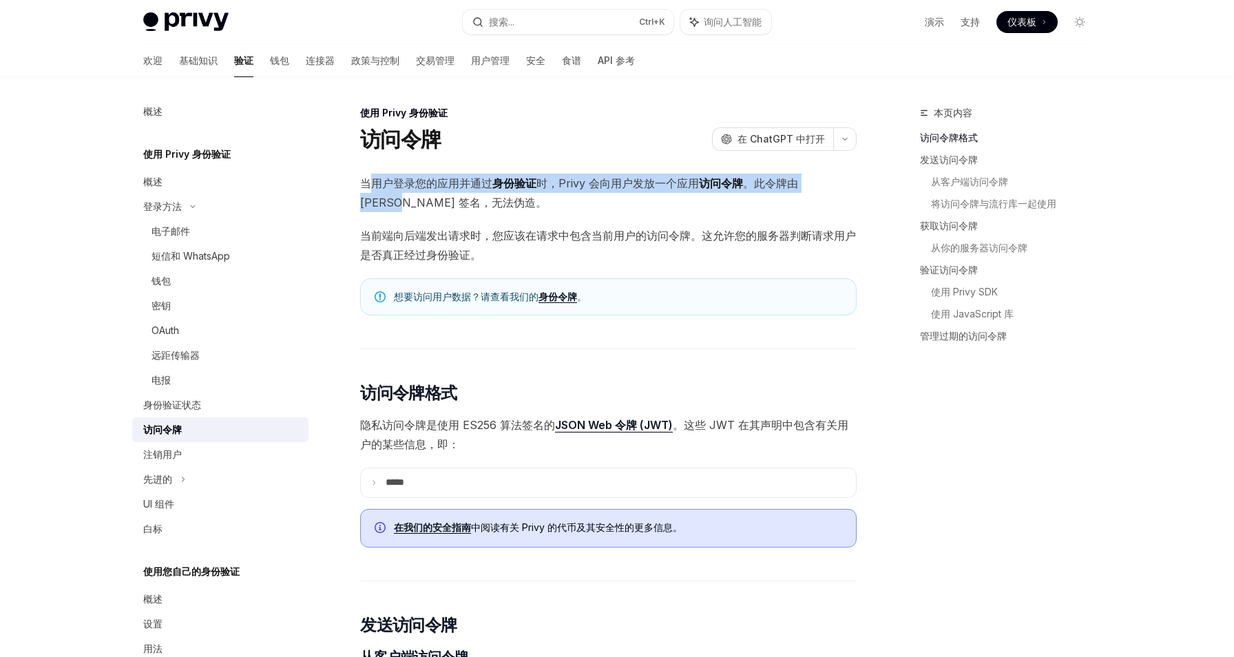
drag, startPoint x: 369, startPoint y: 187, endPoint x: 834, endPoint y: 183, distance: 464.9
click at [834, 183] on span "当用户登录您的应用并通过 身份验证 时，Privy 会向用户发放一个应用 访问令牌 。此令牌由 Privy 签名，无法伪造。" at bounding box center [608, 193] width 497 height 39
copy span "用户登录您的应用并通过 身份验证 时，Privy 会向用户发放一个应用 访问令牌 。此令牌由 Privy"
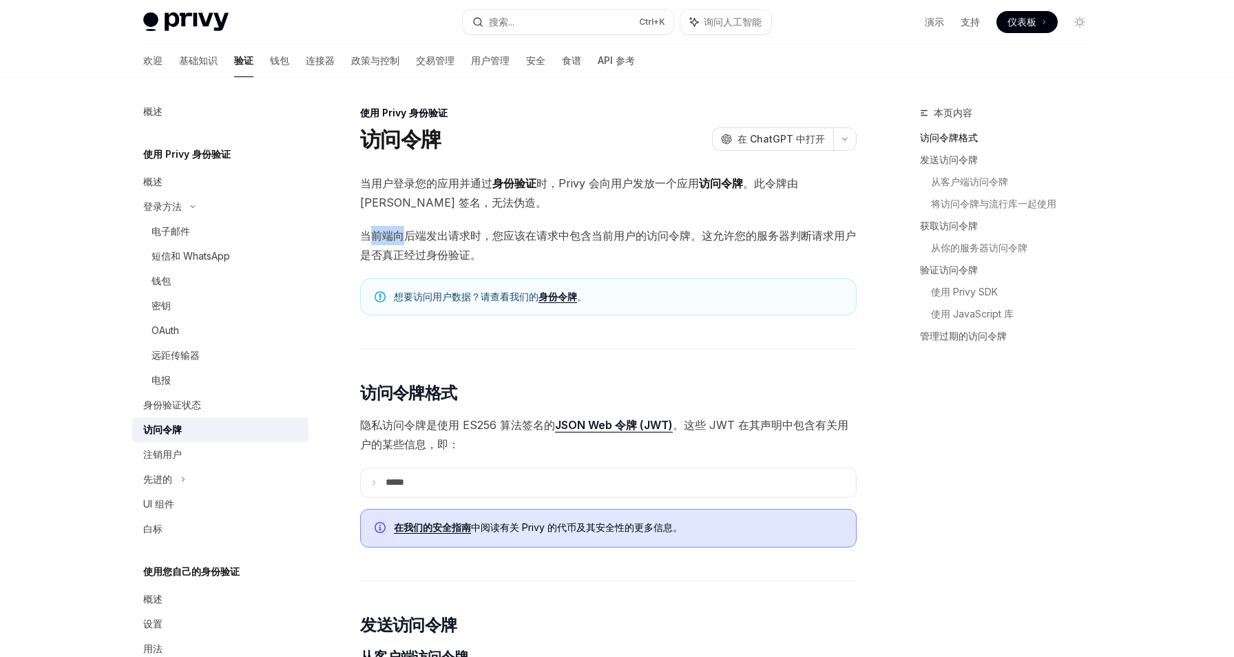
drag, startPoint x: 378, startPoint y: 238, endPoint x: 403, endPoint y: 237, distance: 24.8
click at [403, 237] on font "当前端向后端发出请求时，您应该在请求中包含当前用户的访问令牌。这允许您的服务器判断请求用户是否真正经过身份验证。" at bounding box center [608, 245] width 496 height 33
copy font "前端向"
click at [458, 237] on font "当前端向后端发出请求时，您应该在请求中包含当前用户的访问令牌。这允许您的服务器判断请求用户是否真正经过身份验证。" at bounding box center [608, 245] width 496 height 33
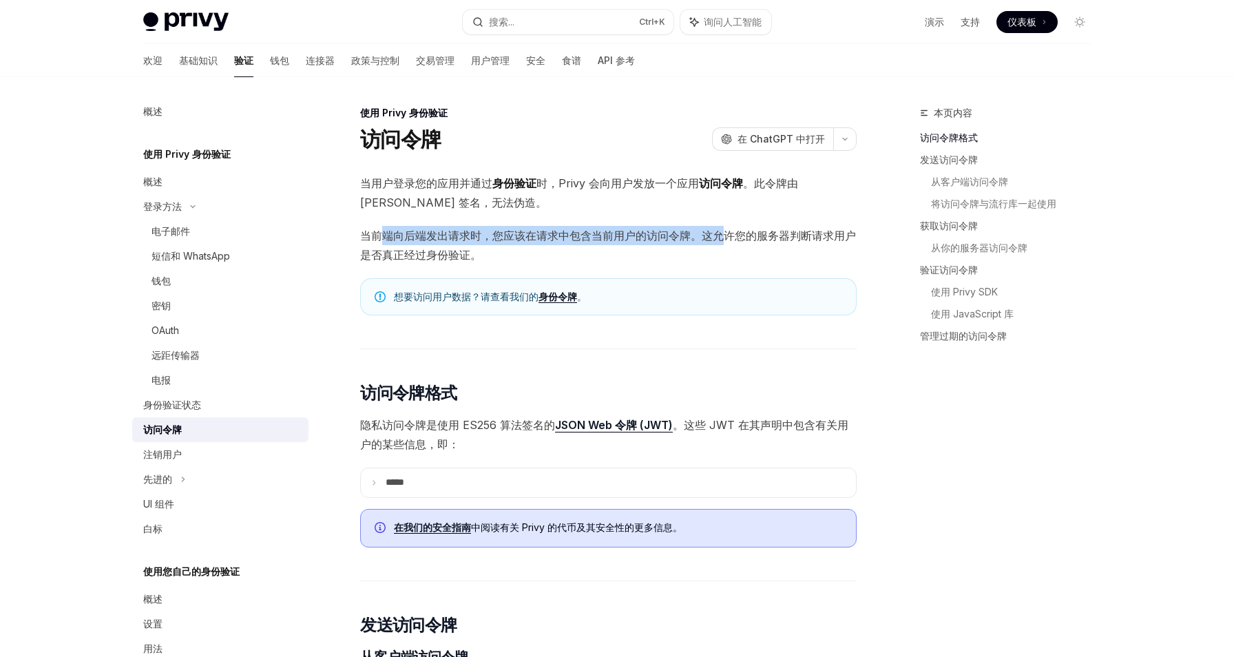
drag, startPoint x: 383, startPoint y: 237, endPoint x: 722, endPoint y: 234, distance: 338.8
click at [722, 234] on font "当前端向后端发出请求时，您应该在请求中包含当前用户的访问令牌。这允许您的服务器判断请求用户是否真正经过身份验证。" at bounding box center [608, 245] width 496 height 33
copy font "端向后端发出请求时，您应该在请求中包含当前用户的访问令牌。这允"
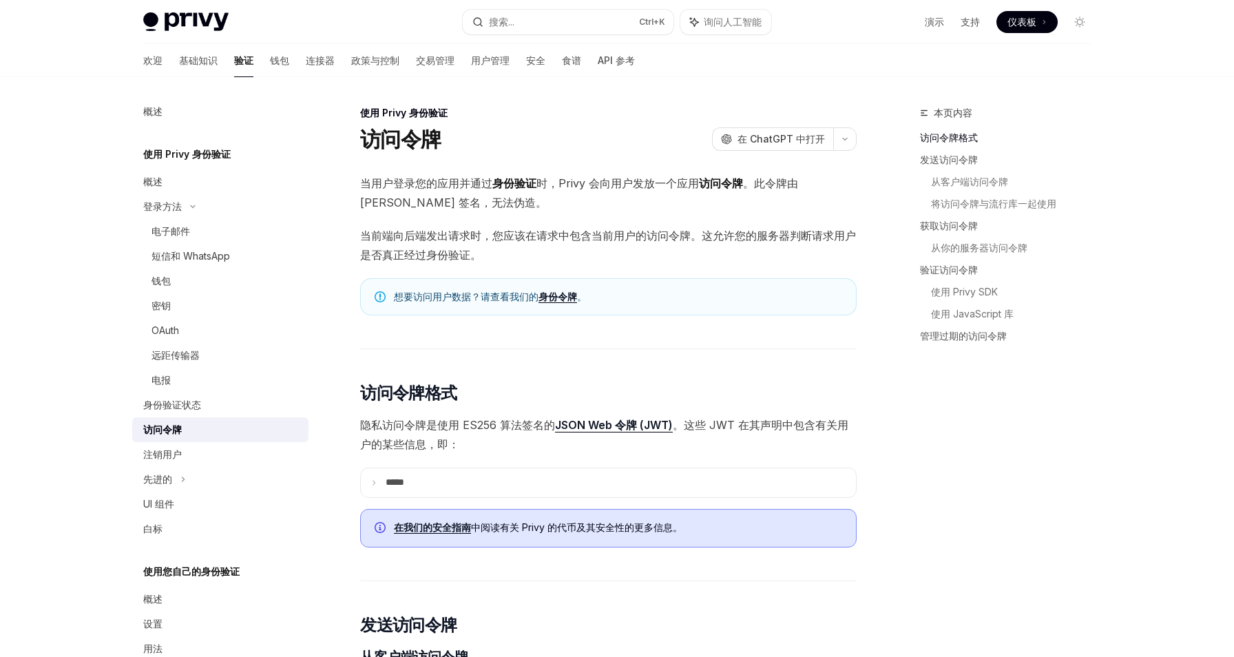
click at [638, 246] on span "当前端向后端发出请求时，您应该在请求中包含当前用户的访问令牌。这允许您的服务器判断请求用户是否真正经过身份验证。" at bounding box center [608, 245] width 497 height 39
drag, startPoint x: 380, startPoint y: 236, endPoint x: 615, endPoint y: 236, distance: 234.8
click at [605, 236] on font "当前端向后端发出请求时，您应该在请求中包含当前用户的访问令牌。这允许您的服务器判断请求用户是否真正经过身份验证。" at bounding box center [608, 245] width 496 height 33
copy font "端向后端发出请求时，您应该在请求中包含"
click at [608, 255] on span "当前端向后端发出请求时，您应该在请求中包含当前用户的访问令牌。这允许您的服务器判断请求用户是否真正经过身份验证。" at bounding box center [608, 245] width 497 height 39
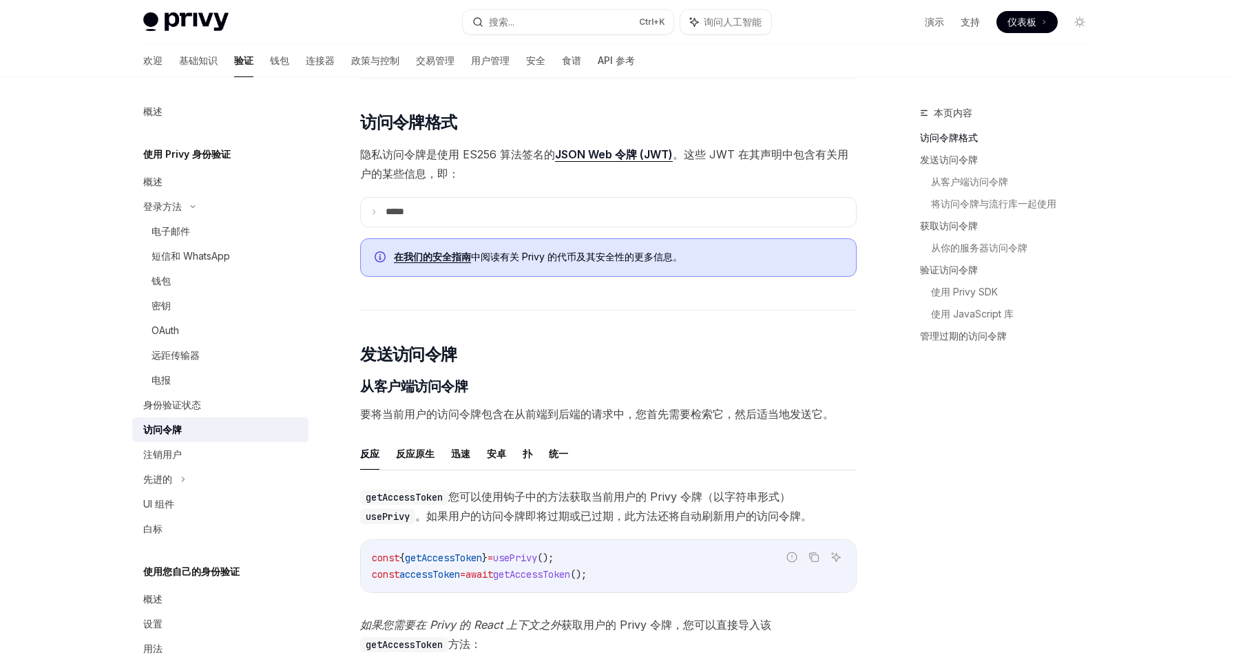
scroll to position [275, 0]
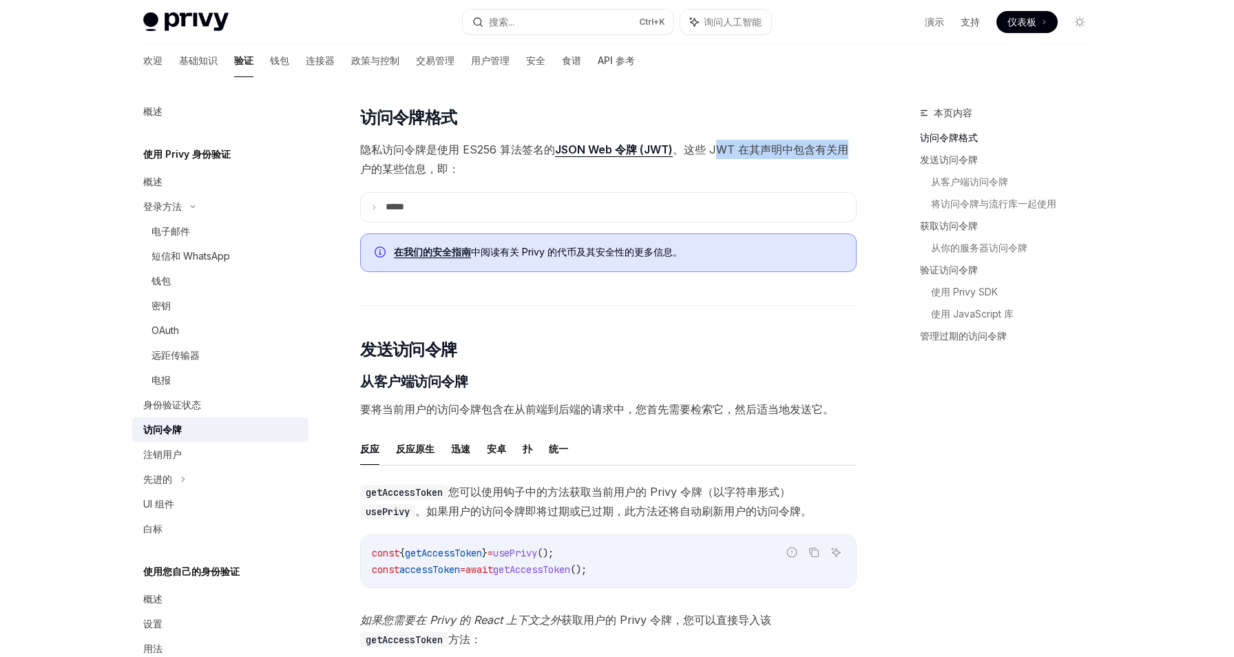
drag, startPoint x: 712, startPoint y: 145, endPoint x: 870, endPoint y: 145, distance: 158.4
click at [393, 209] on font "**" at bounding box center [390, 207] width 8 height 10
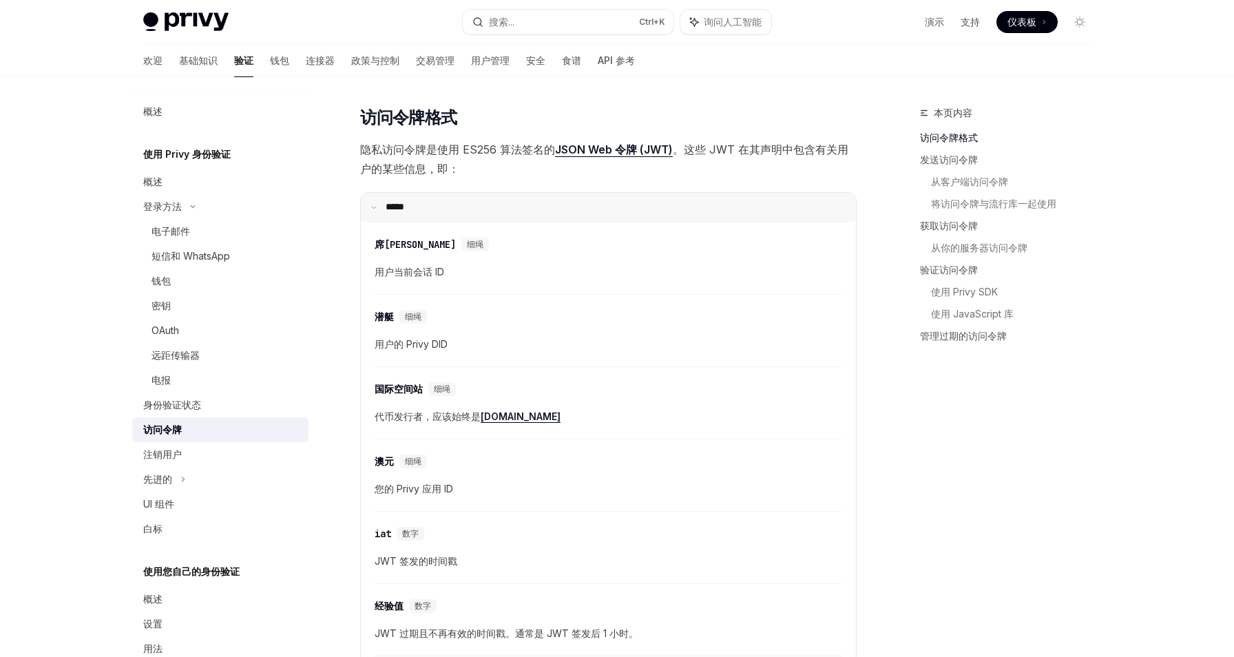
click at [393, 207] on font "**" at bounding box center [390, 207] width 8 height 10
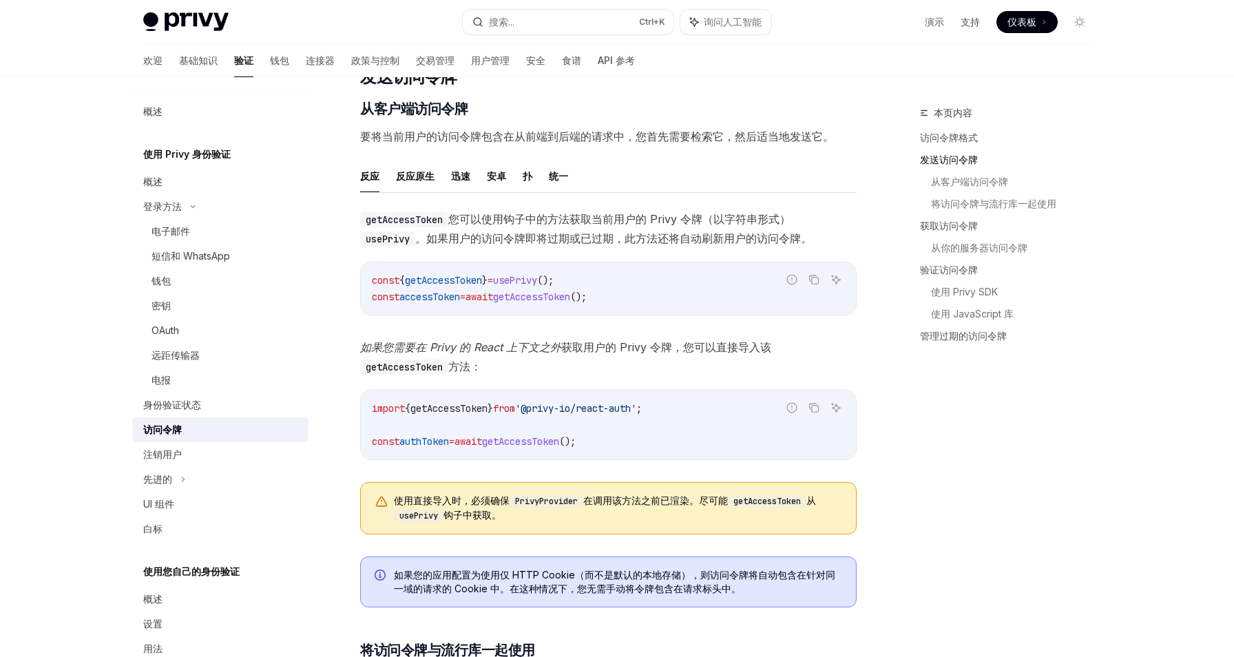
scroll to position [551, 0]
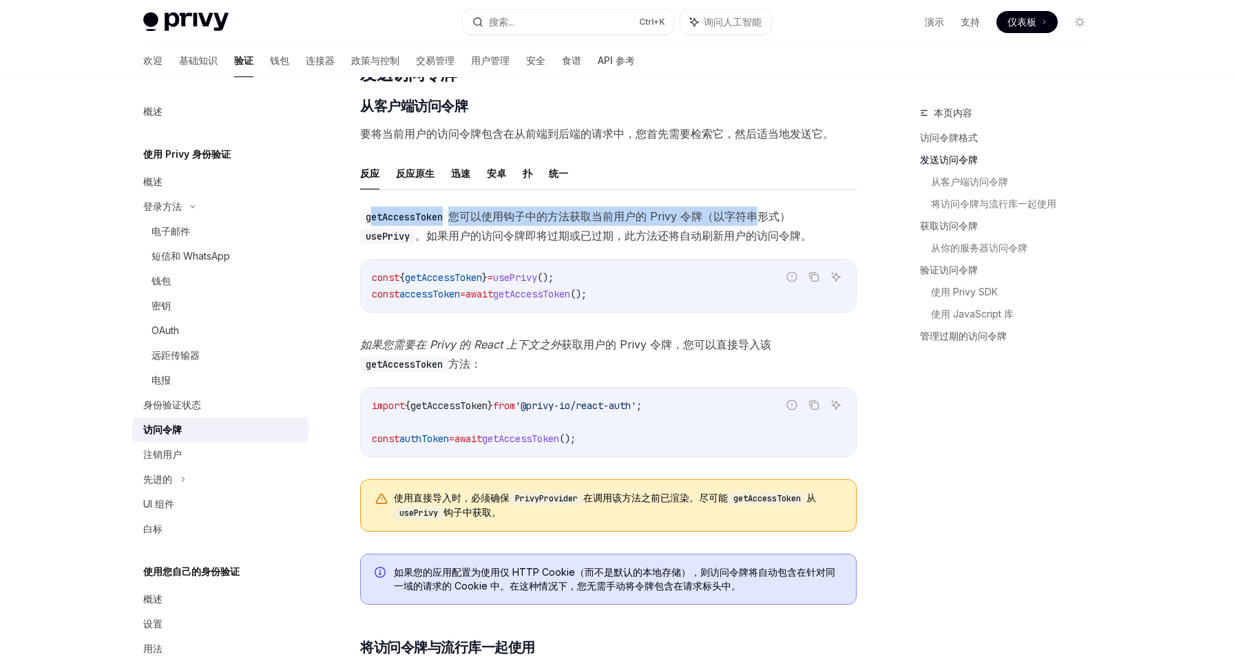
drag, startPoint x: 371, startPoint y: 224, endPoint x: 766, endPoint y: 220, distance: 394.6
click at [766, 220] on span "getAccessToken 您可以使用钩子中的方法 获取当前用户的 Privy 令牌（以字符串形式） usePrivy 。如果用户的访问令牌即将过期或已过期…" at bounding box center [608, 226] width 497 height 39
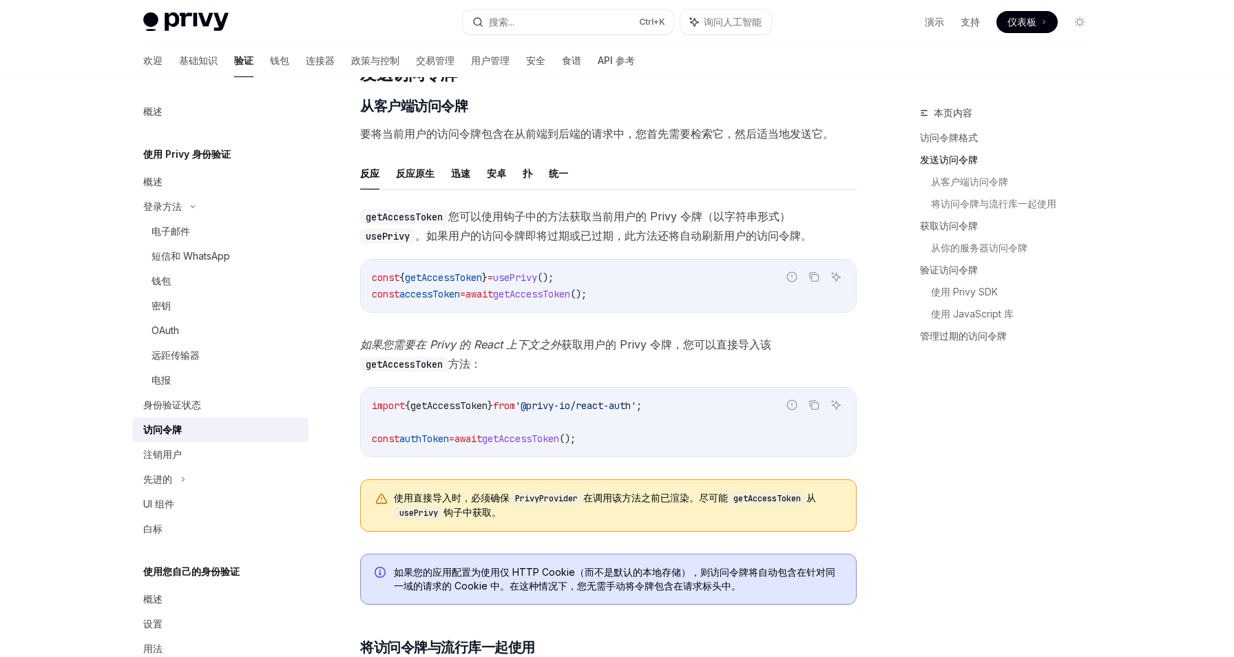
click at [763, 238] on font "。如果用户的访问令牌即将过期或已过期，此方法还将自动刷新用户的访问令牌。" at bounding box center [613, 236] width 397 height 14
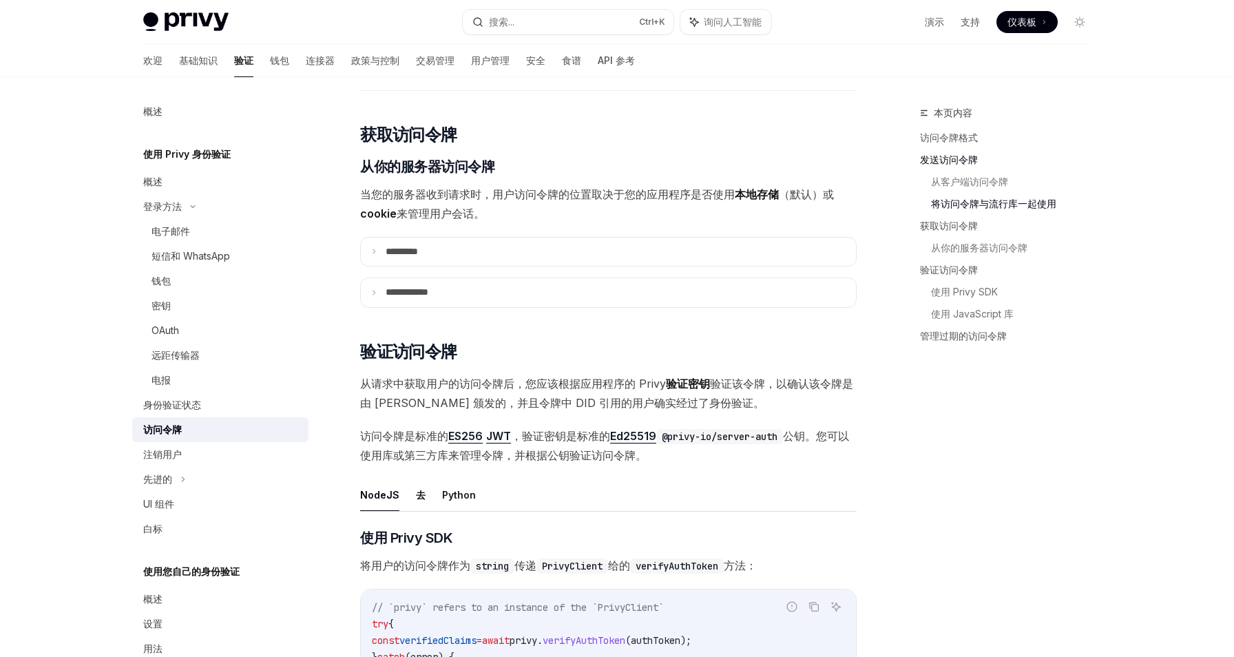
scroll to position [1653, 0]
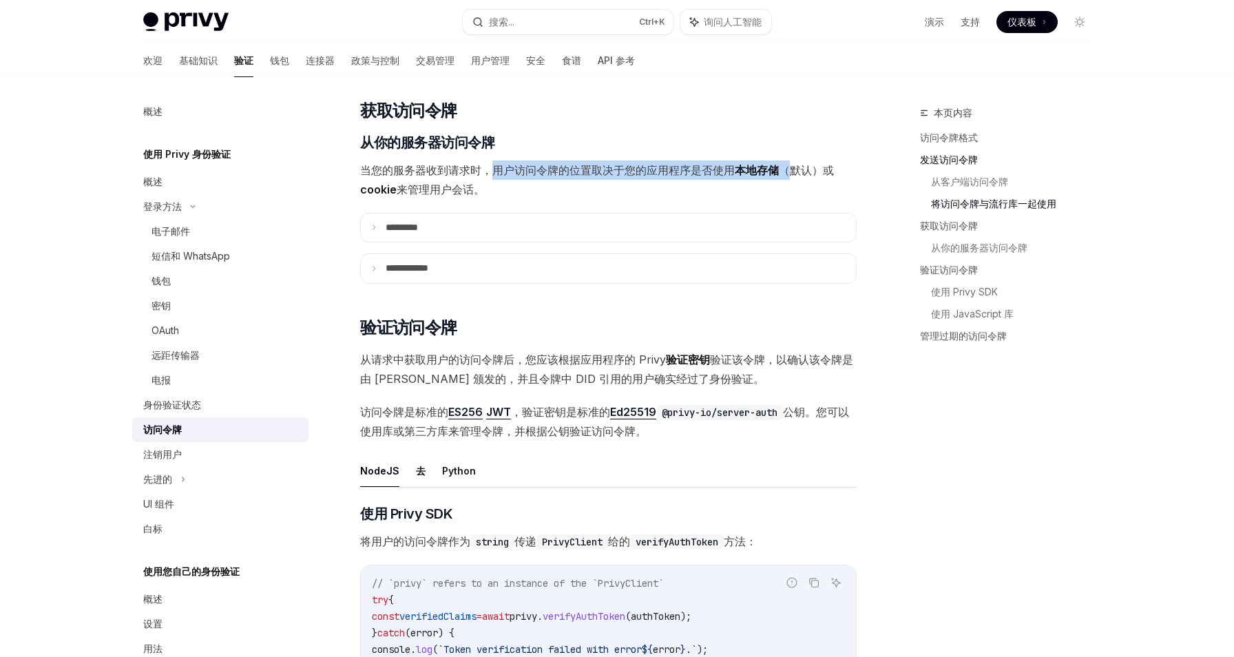
drag, startPoint x: 494, startPoint y: 190, endPoint x: 795, endPoint y: 190, distance: 301.0
click at [795, 190] on span "当您的服务器收到请求时，用户访问令牌的位置取决于您的应用程序是否使用 本地存储 （默认）或 cookie 来管理用户会话。" at bounding box center [608, 179] width 497 height 39
click at [453, 196] on font "来管理用户会话。" at bounding box center [441, 190] width 88 height 14
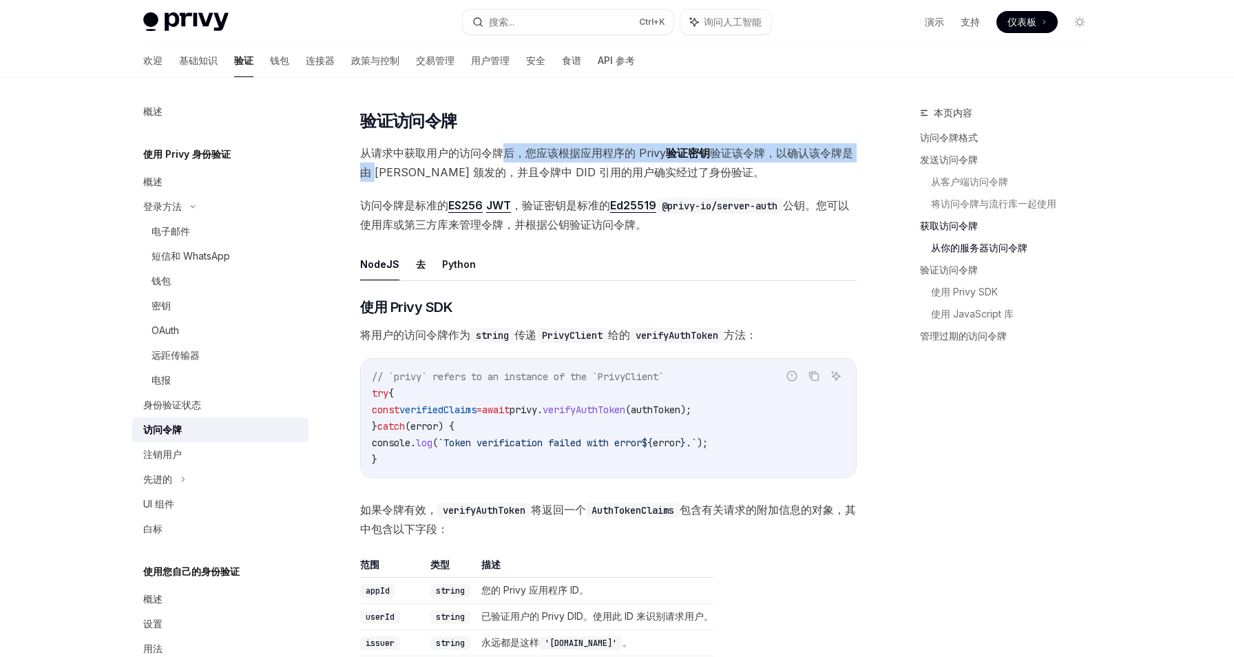
drag, startPoint x: 374, startPoint y: 186, endPoint x: 523, endPoint y: 186, distance: 149.4
click at [500, 182] on span "从请求中获取用户的访问令牌后，您应该根据应用程序的 Privy 验证密钥 验证该令牌，以确认该令牌是由 Privy 颁发的，并且令牌中 DID 引用的用户确实…" at bounding box center [608, 162] width 497 height 39
click at [598, 179] on font "验证该令牌，以确认该令牌是由 Privy 颁发的，并且令牌中 DID 引用的用户确实经过了身份验证。" at bounding box center [606, 162] width 493 height 33
drag, startPoint x: 525, startPoint y: 174, endPoint x: 786, endPoint y: 177, distance: 261.0
click at [786, 177] on span "从请求中获取用户的访问令牌后，您应该根据应用程序的 Privy 验证密钥 验证该令牌，以确认该令牌是由 Privy 颁发的，并且令牌中 DID 引用的用户确实…" at bounding box center [608, 162] width 497 height 39
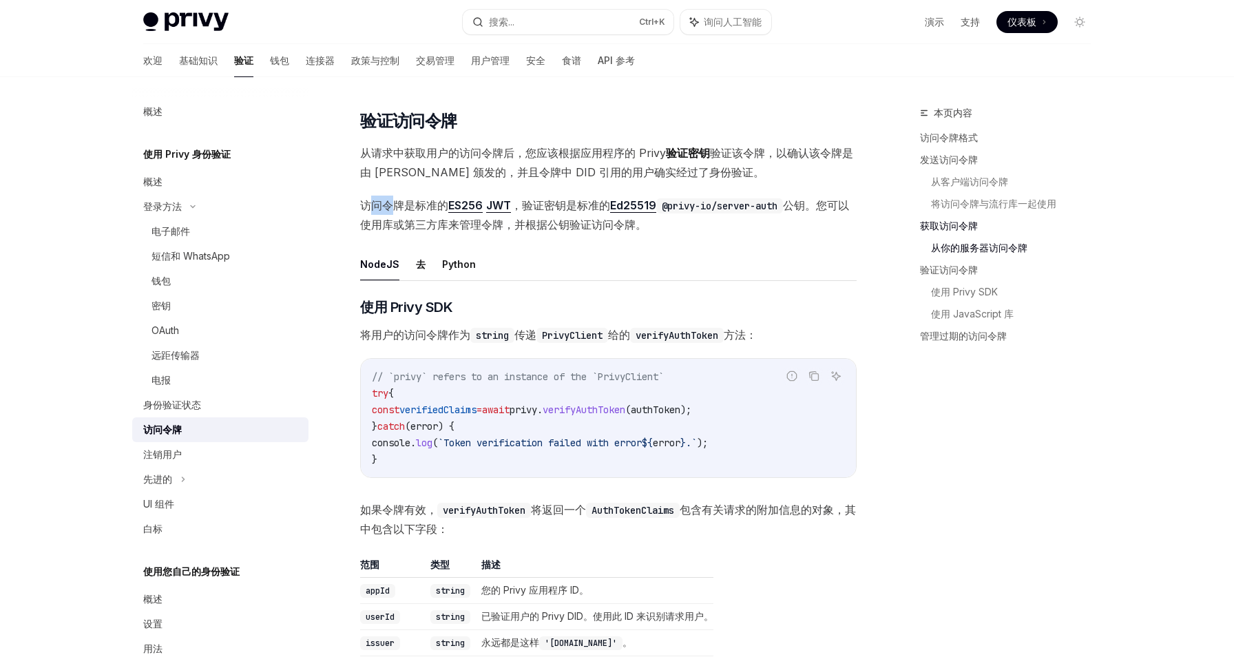
drag, startPoint x: 371, startPoint y: 231, endPoint x: 391, endPoint y: 231, distance: 20.0
click at [391, 212] on font "访问令牌是标准的" at bounding box center [404, 205] width 88 height 14
click at [748, 213] on code "@privy-io/server-auth" at bounding box center [719, 205] width 127 height 15
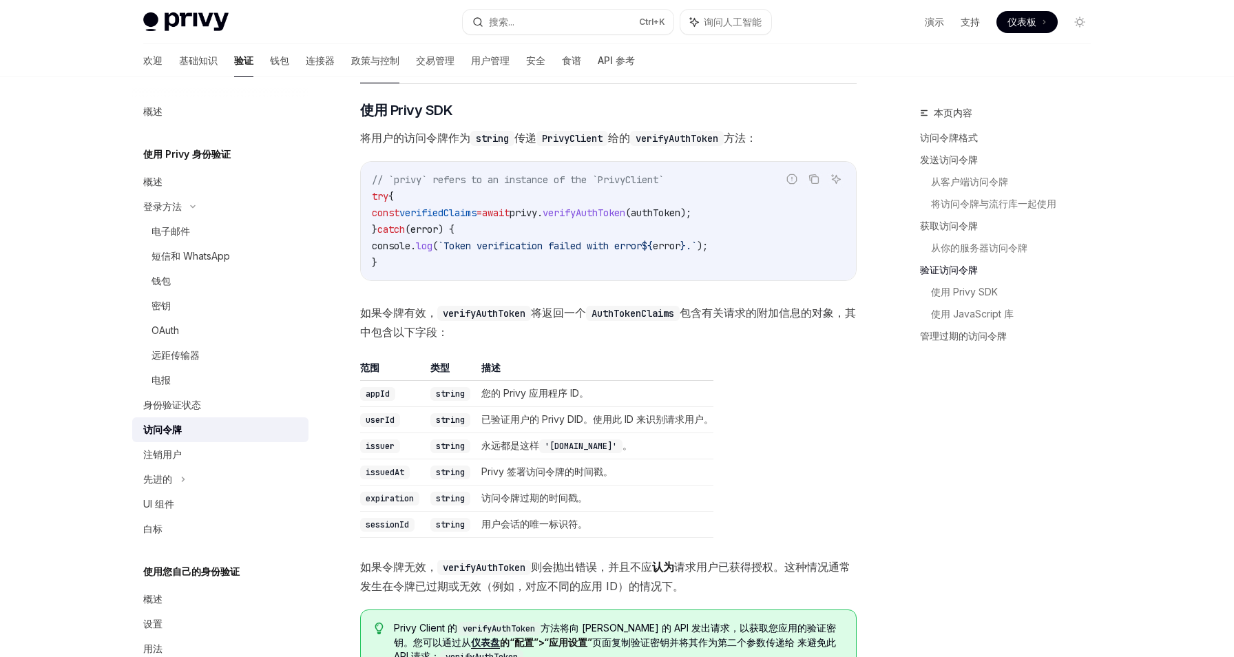
scroll to position [1850, 0]
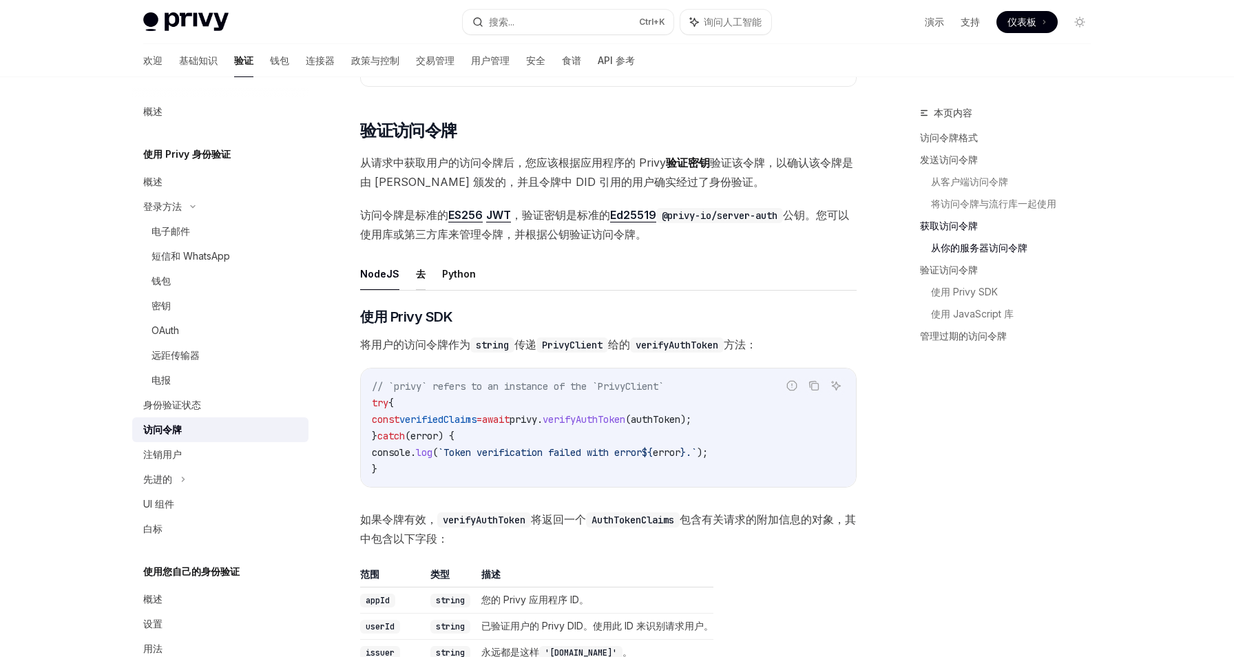
click at [416, 280] on font "去" at bounding box center [421, 274] width 10 height 12
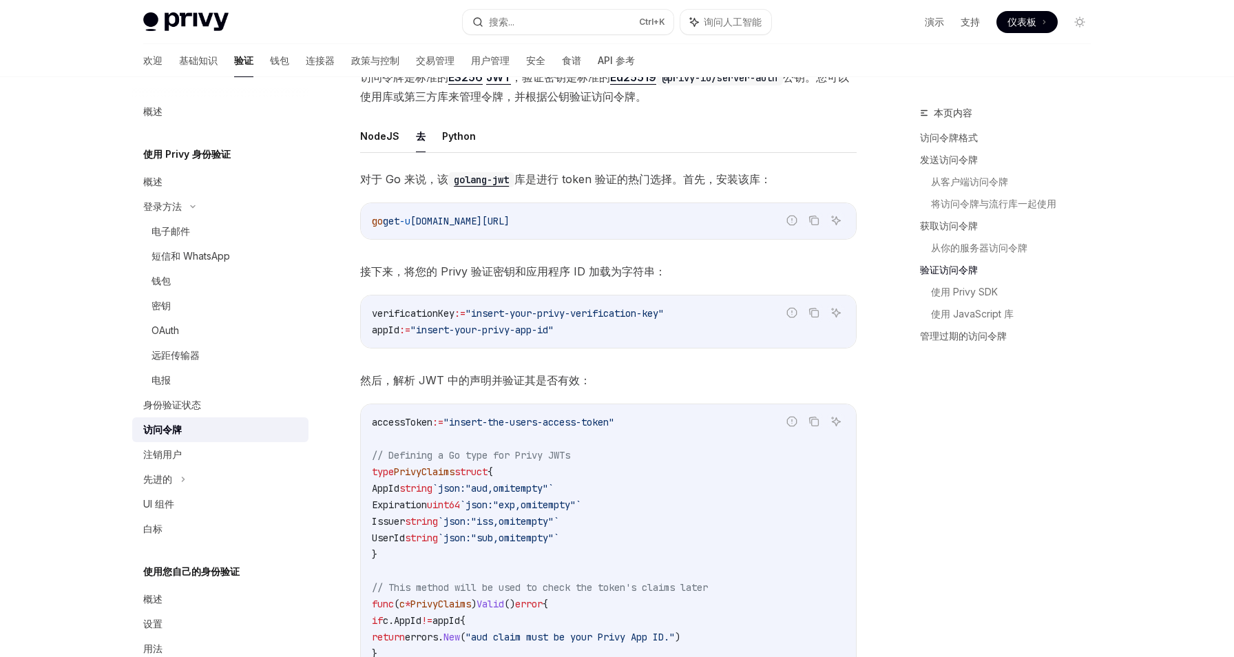
scroll to position [1919, 0]
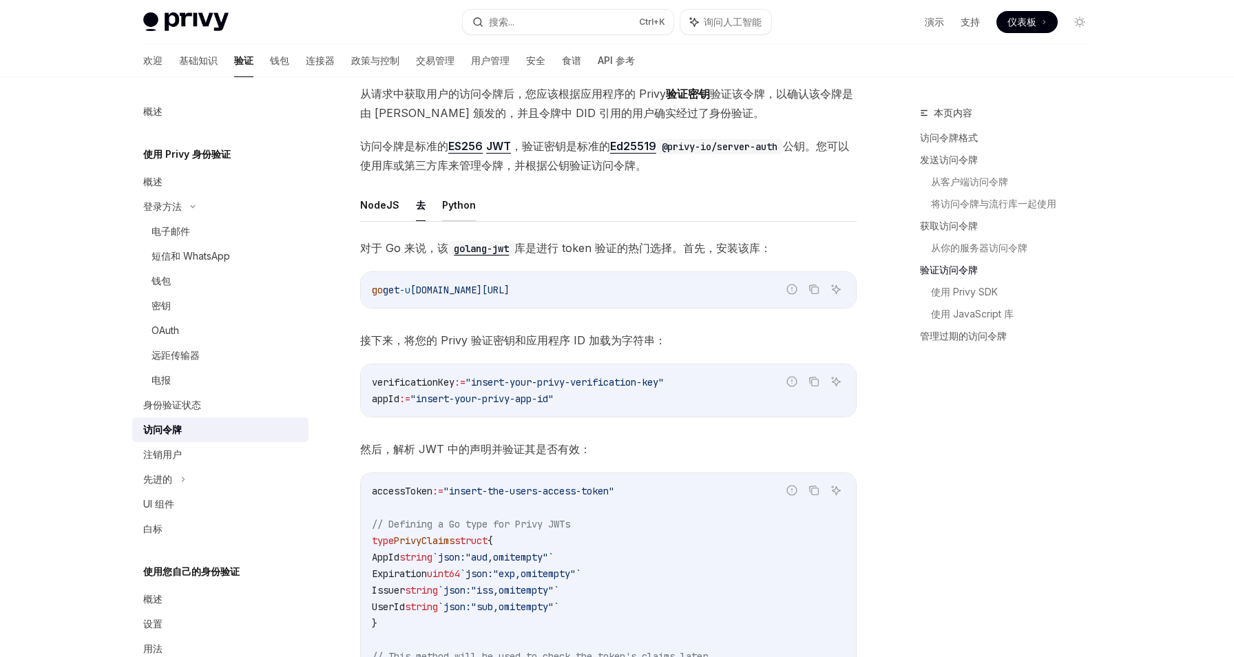
click at [459, 211] on font "Python" at bounding box center [459, 205] width 34 height 12
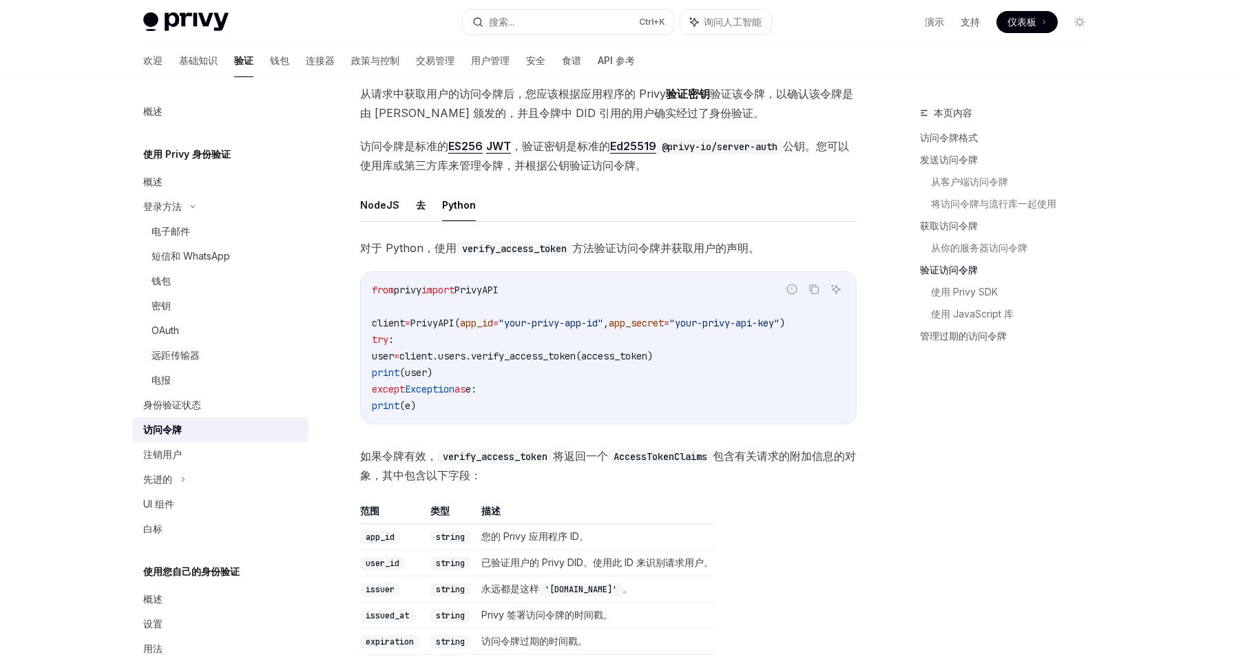
click at [427, 222] on ul "NodeJS 去 Python" at bounding box center [608, 205] width 497 height 33
click at [417, 211] on font "去" at bounding box center [421, 205] width 10 height 12
type textarea "*"
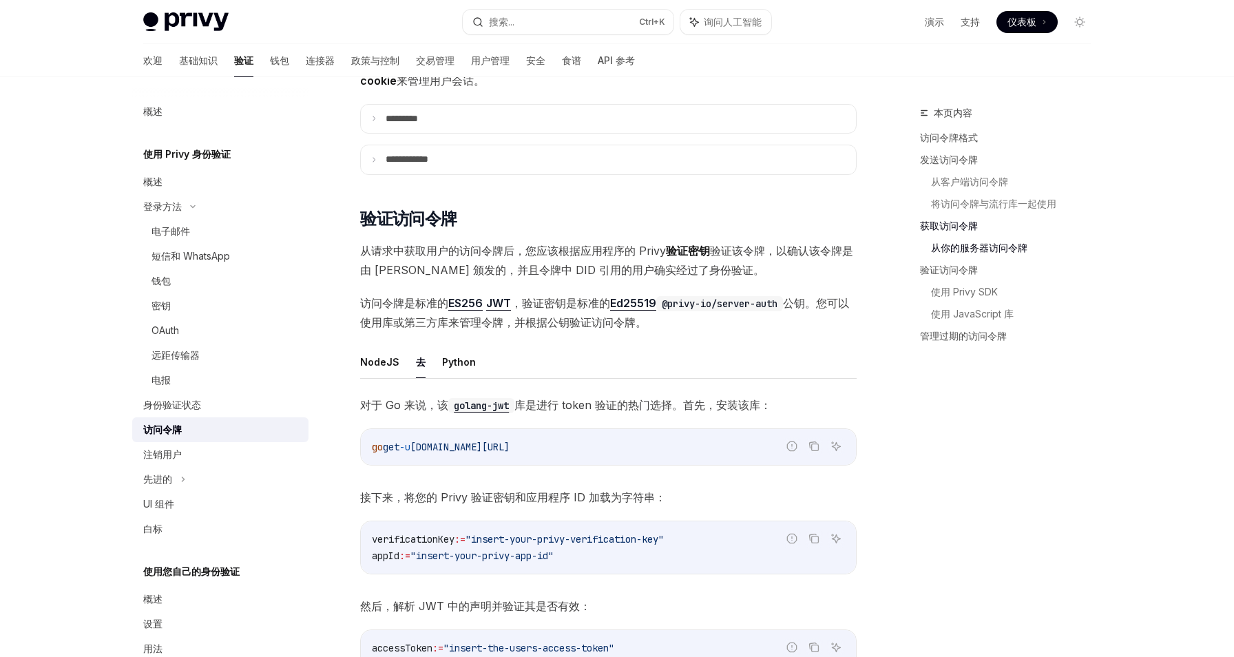
scroll to position [1850, 0]
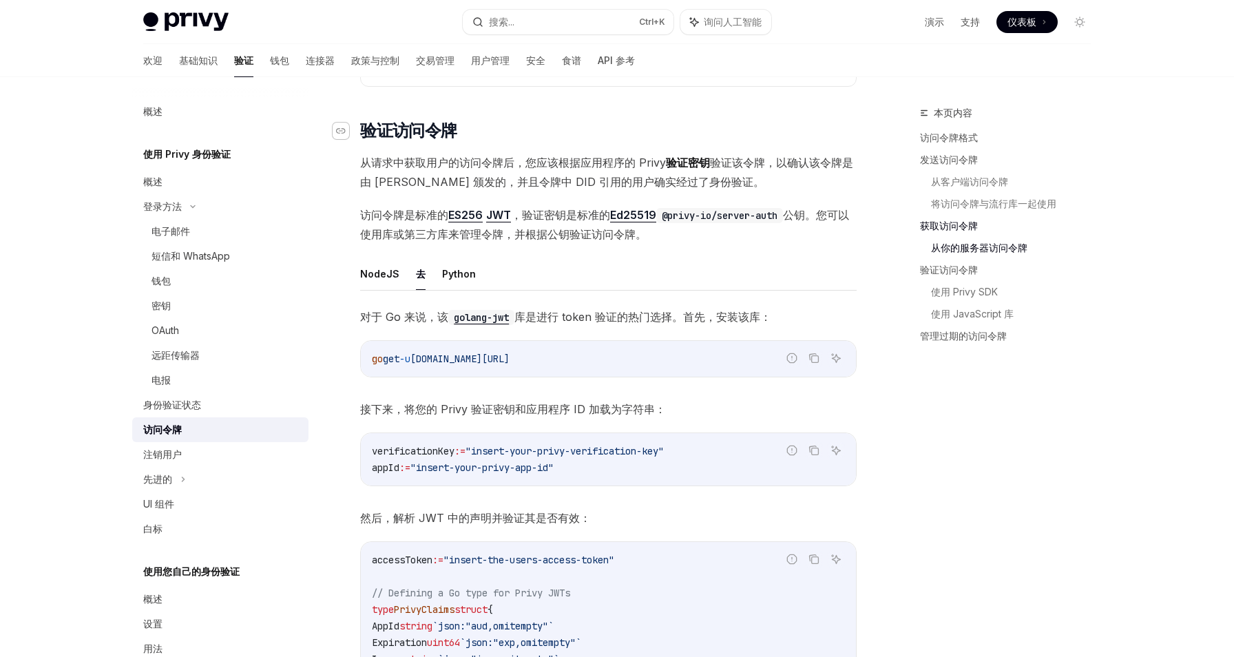
click at [346, 139] on div "导航至标题" at bounding box center [341, 131] width 17 height 17
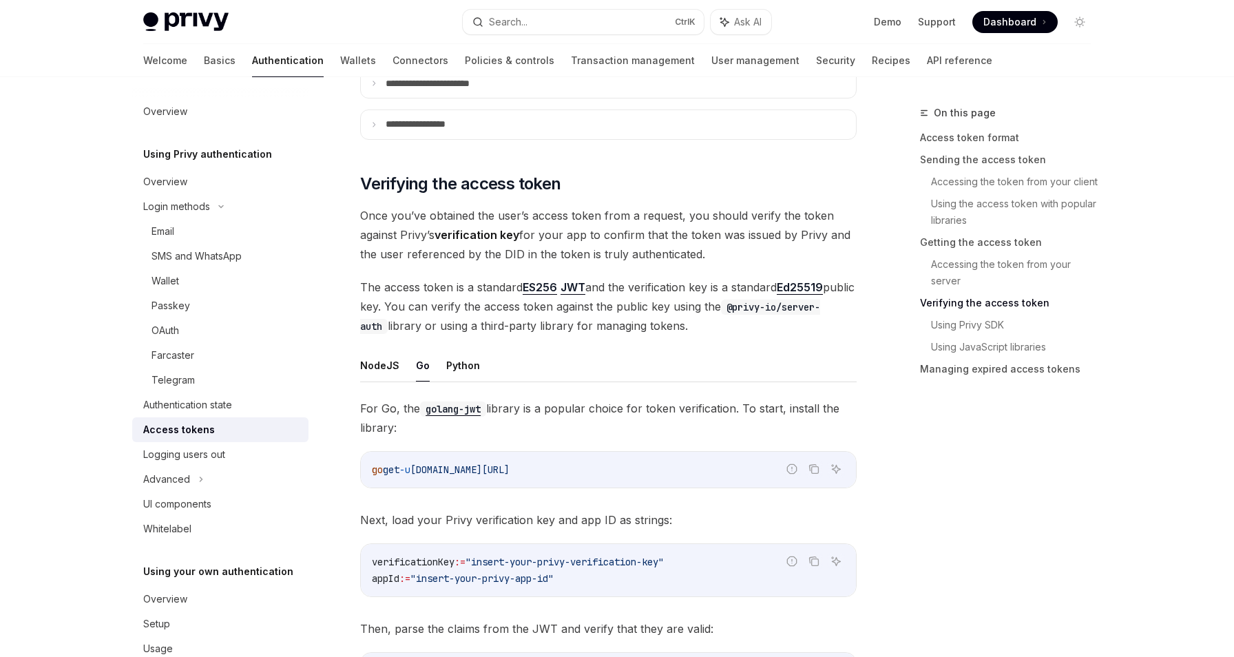
click at [649, 200] on div "**********" at bounding box center [608, 131] width 497 height 3690
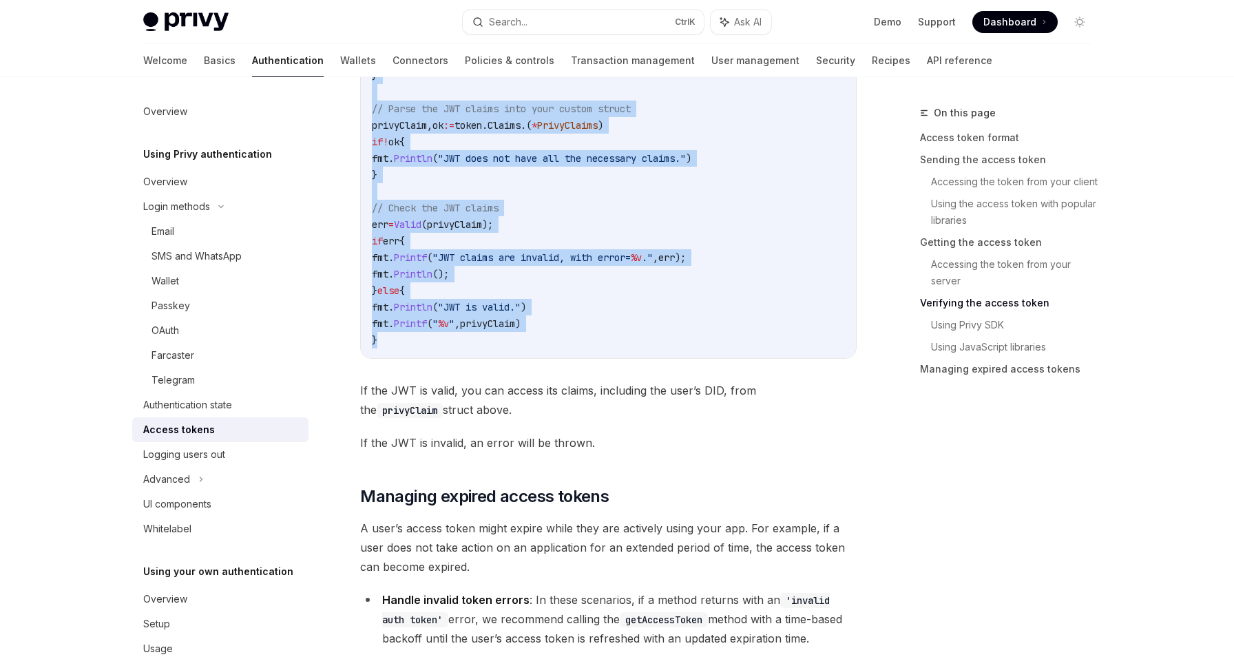
scroll to position [3196, 0]
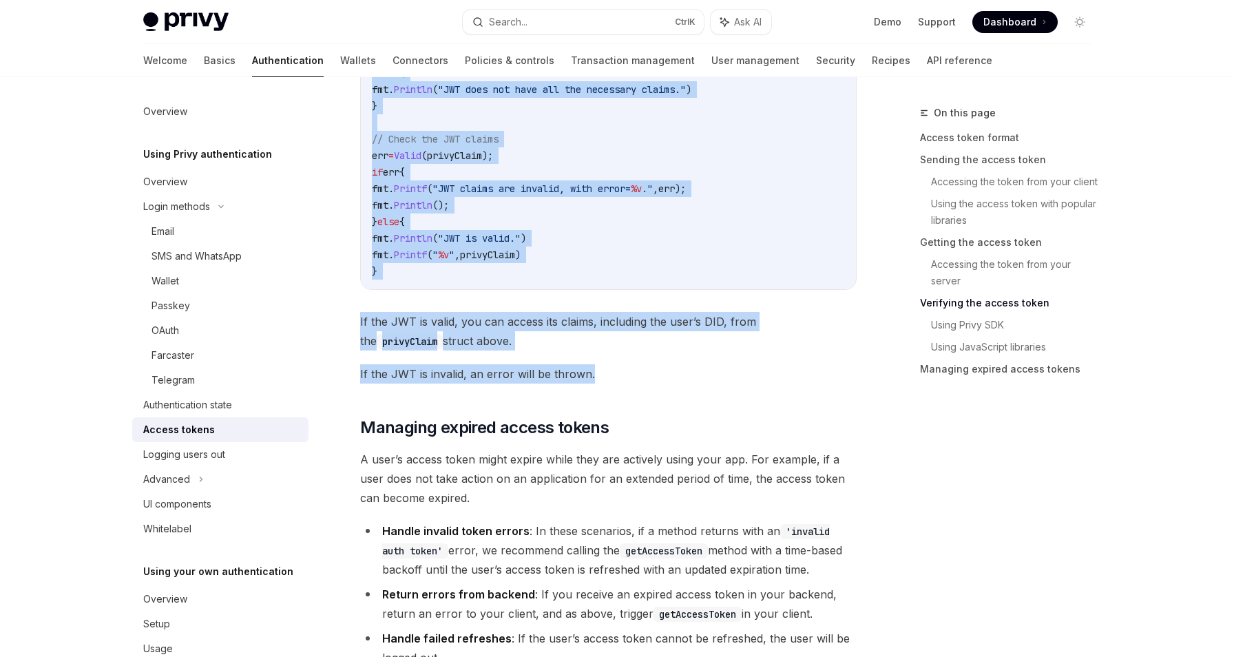
drag, startPoint x: 364, startPoint y: 113, endPoint x: 681, endPoint y: 382, distance: 415.9
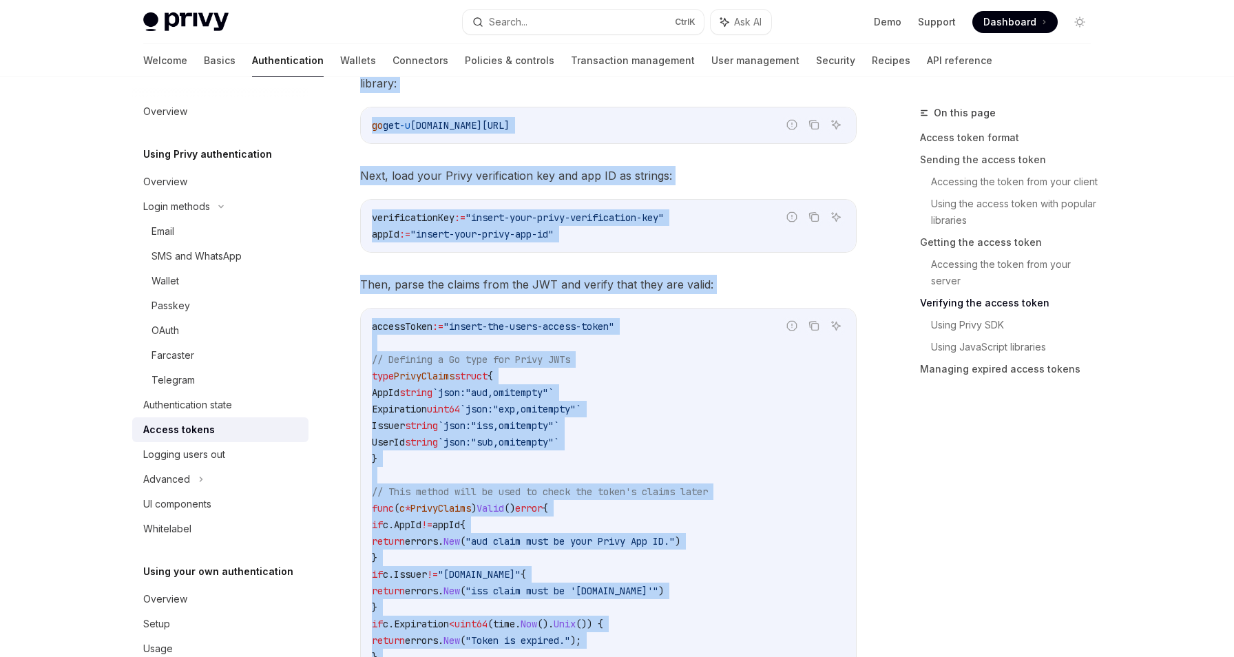
scroll to position [1888, 0]
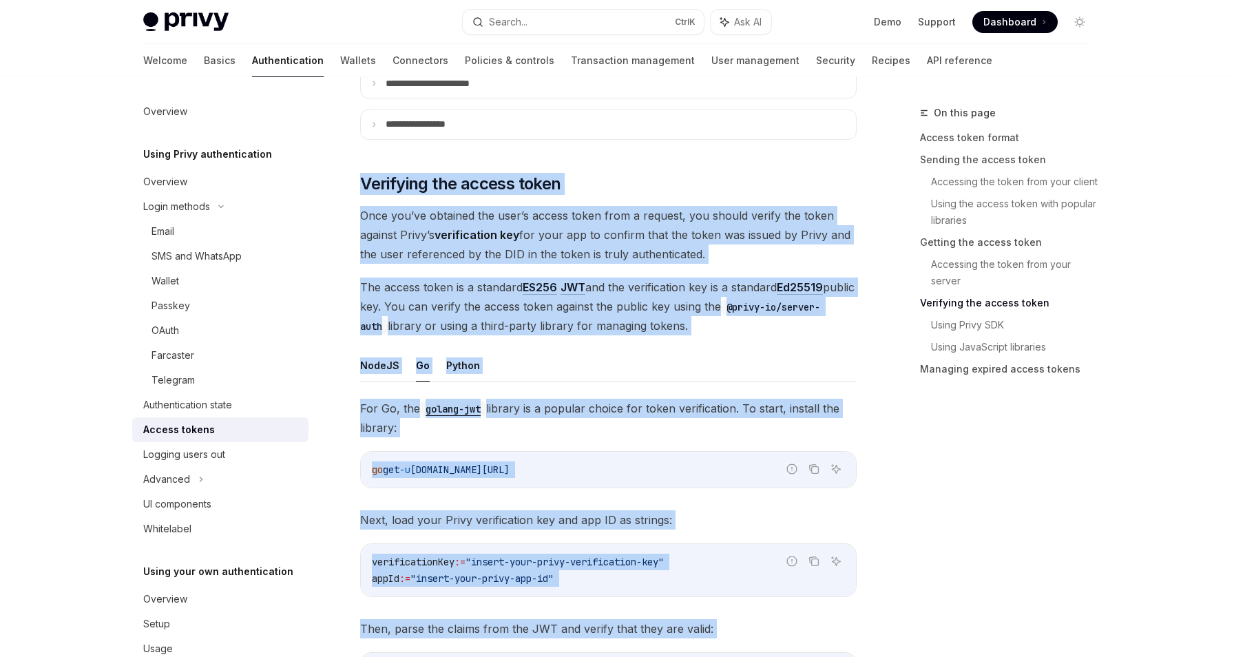
click at [638, 311] on span "The access token is a standard ES256 JWT and the verification key is a standard…" at bounding box center [608, 307] width 497 height 58
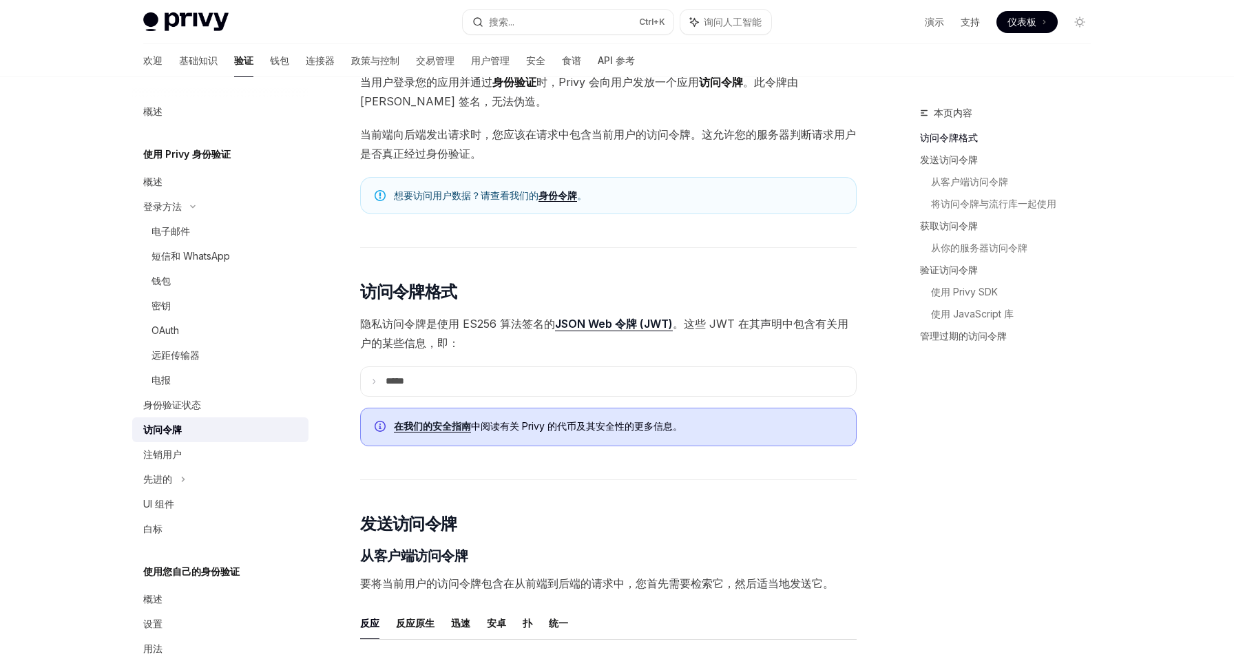
scroll to position [275, 0]
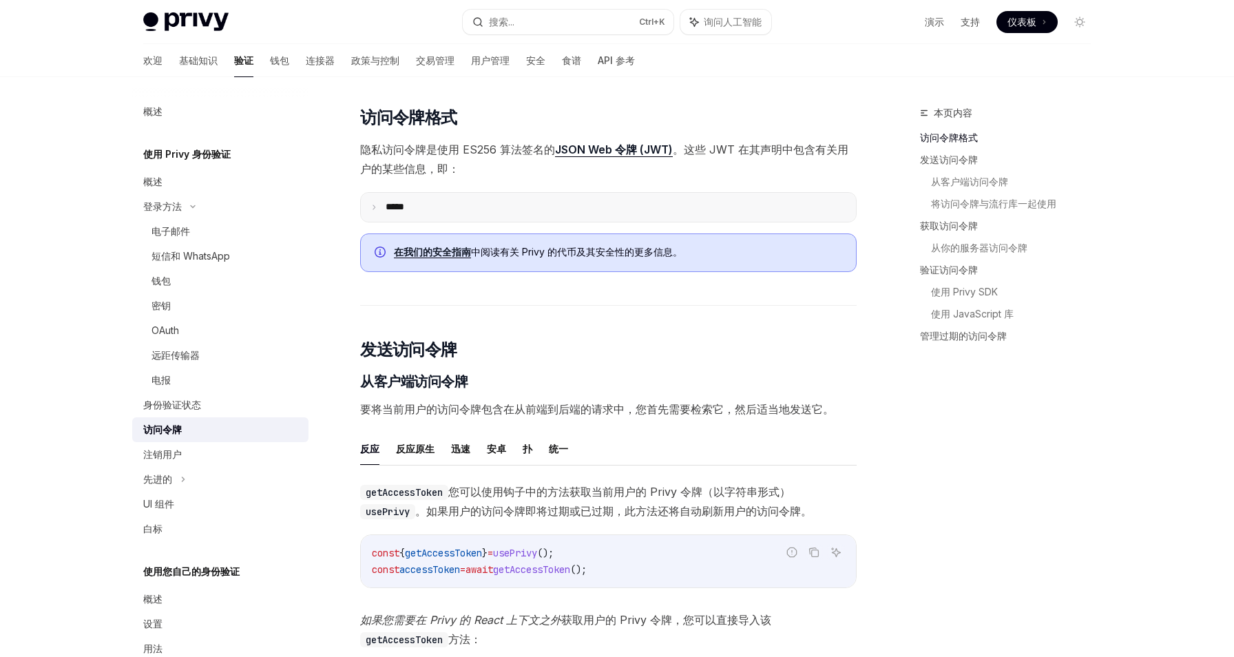
click at [522, 196] on summary "** **" at bounding box center [608, 207] width 495 height 29
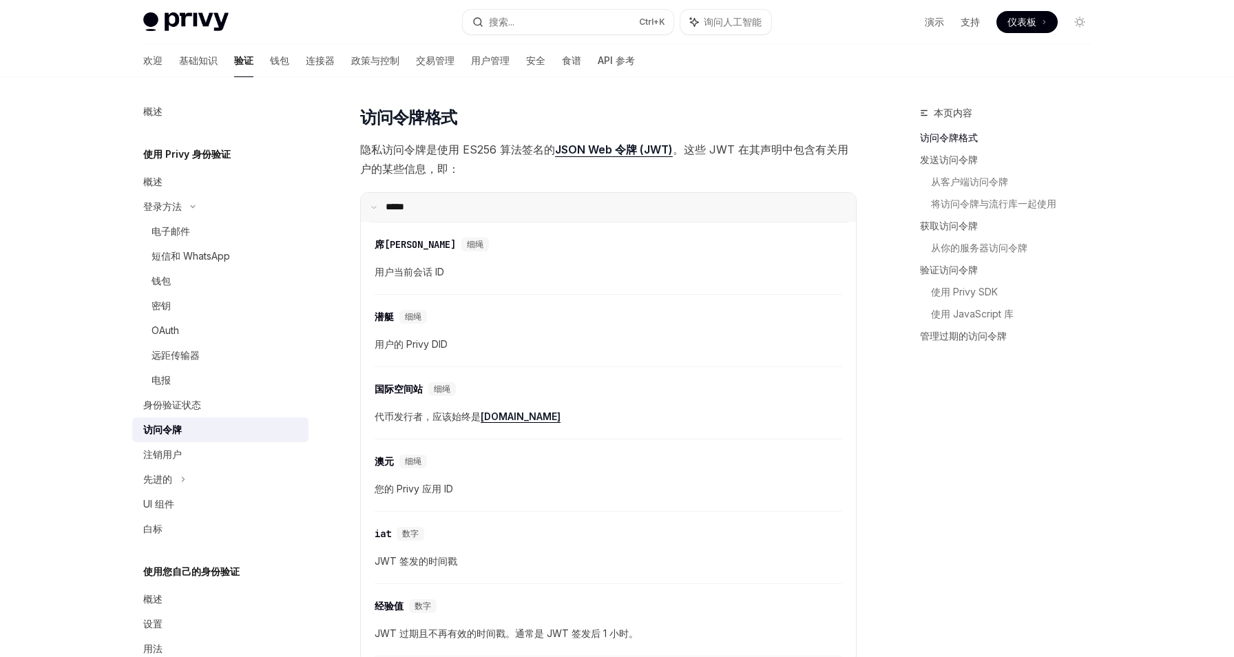
click at [522, 196] on summary "** **" at bounding box center [608, 207] width 495 height 29
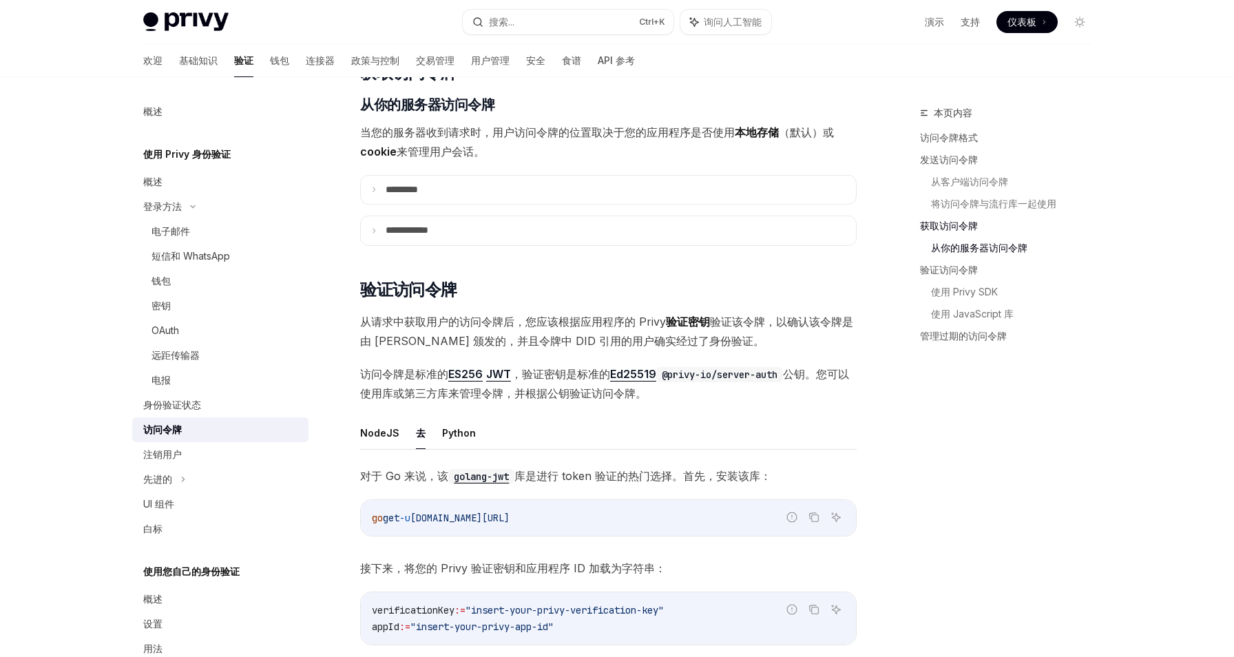
scroll to position [1791, 0]
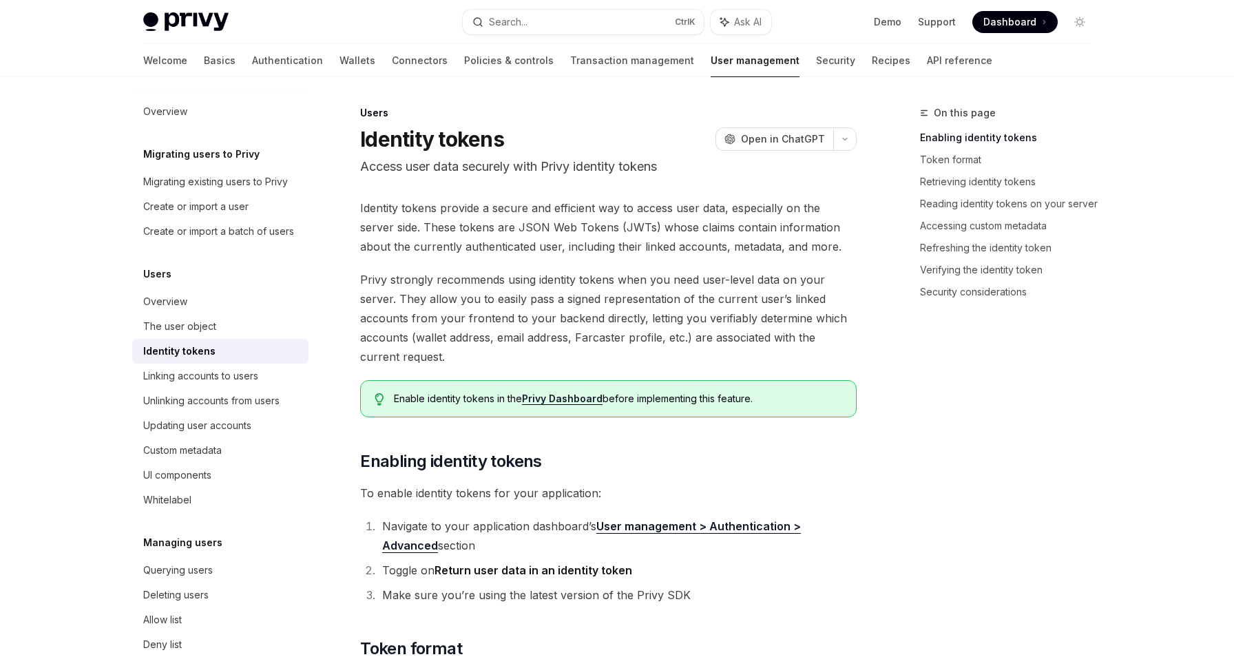
type textarea "*"
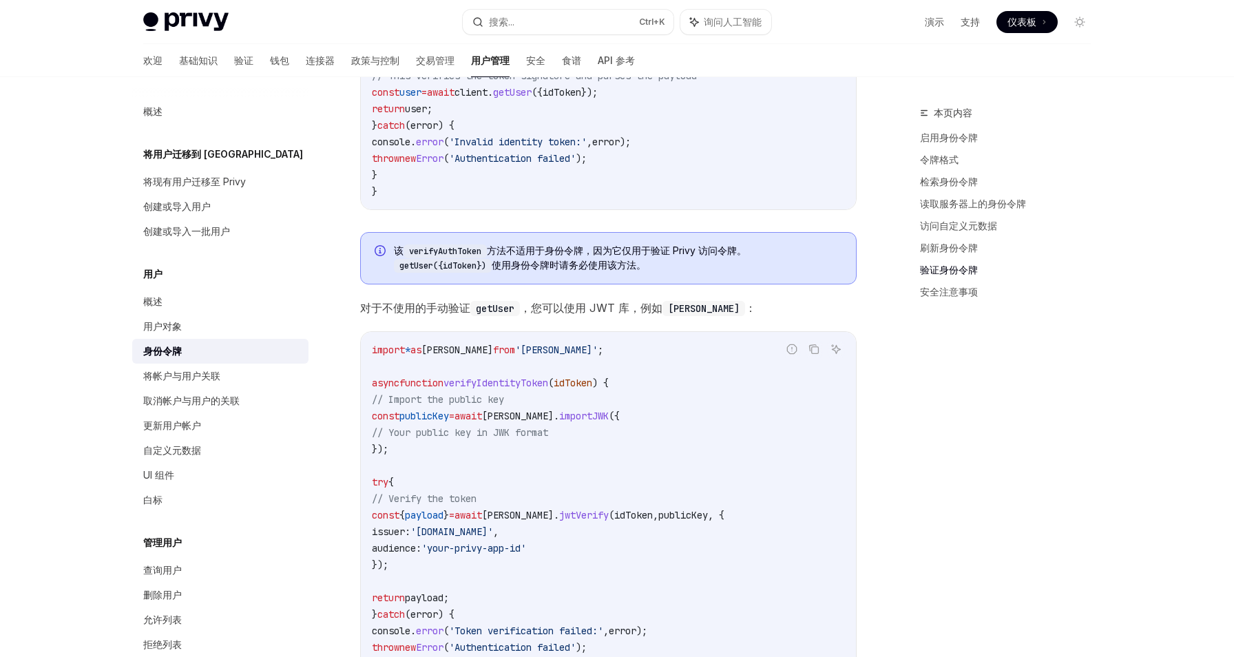
scroll to position [3857, 0]
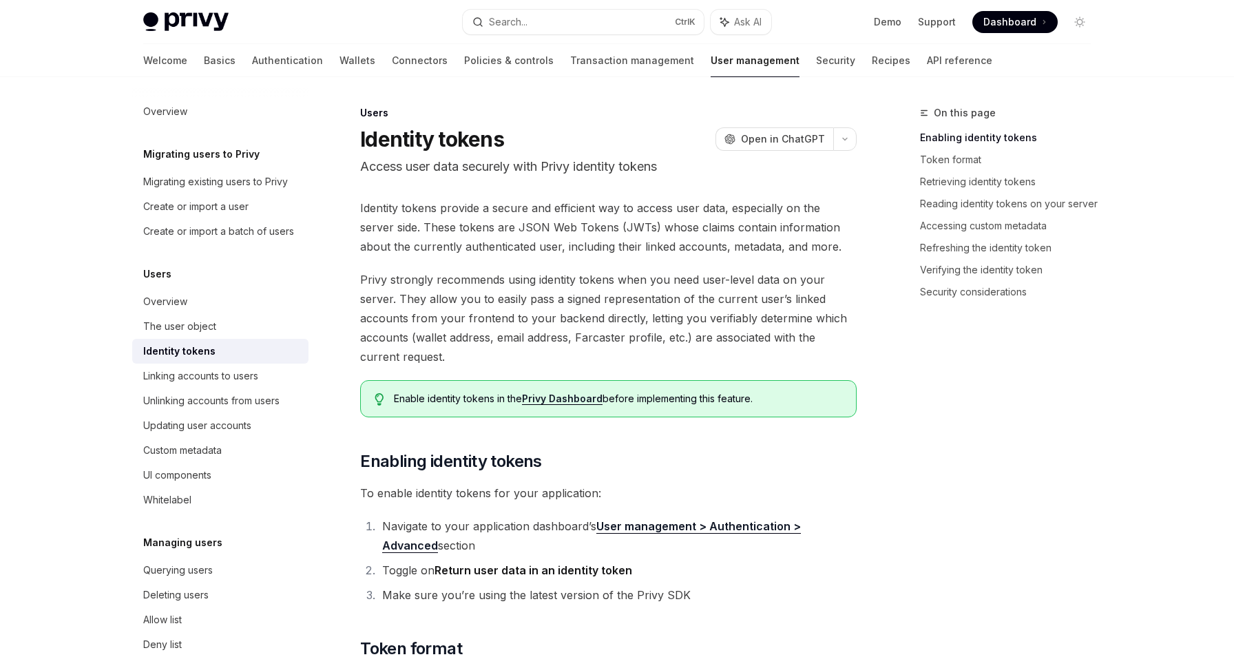
type textarea "*"
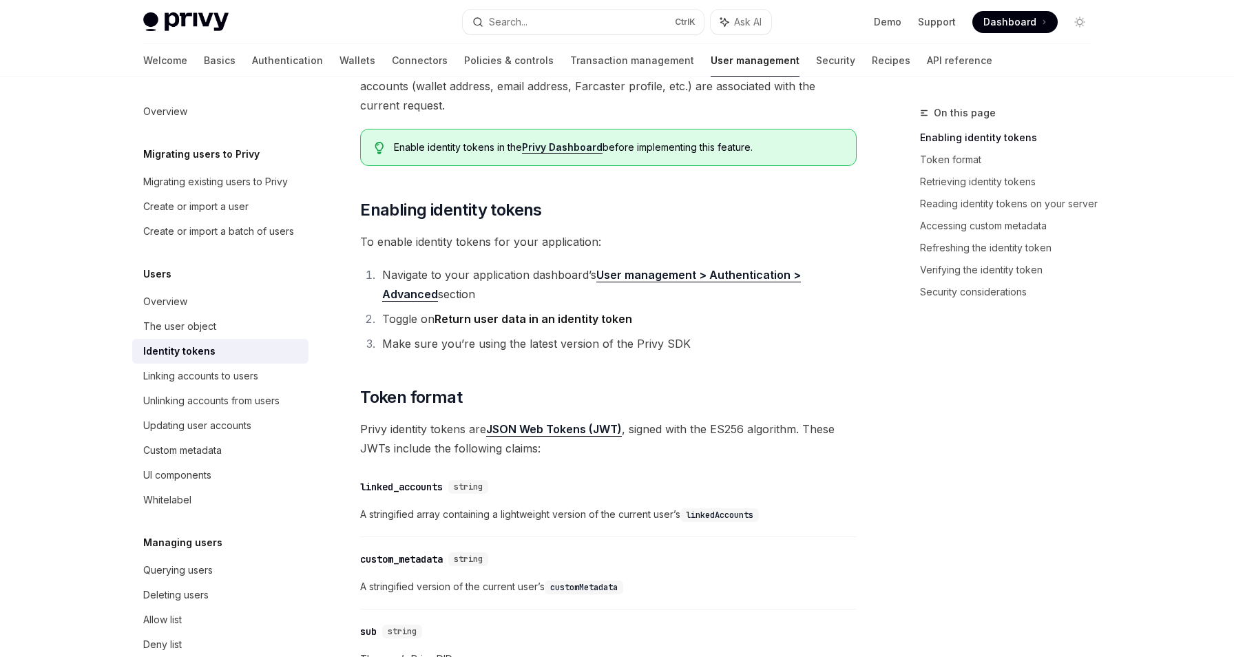
scroll to position [275, 0]
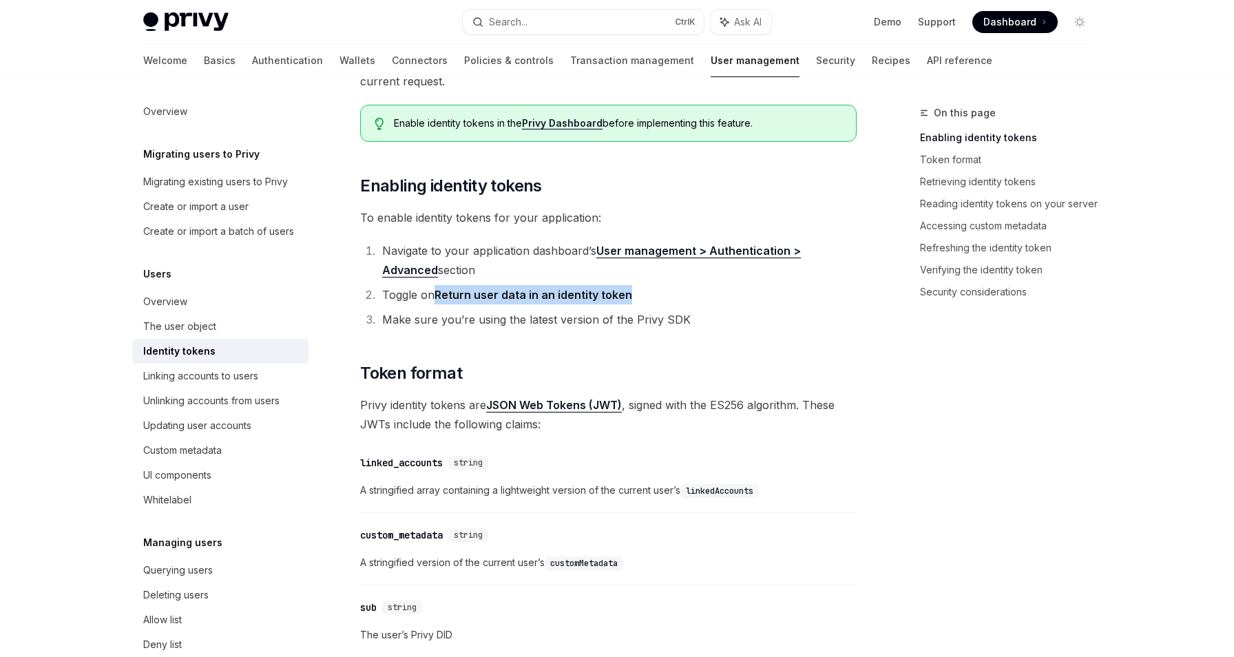
drag, startPoint x: 435, startPoint y: 294, endPoint x: 649, endPoint y: 293, distance: 214.2
click at [649, 293] on li "Toggle on Return user data in an identity token" at bounding box center [617, 294] width 479 height 19
copy li "Return user data in an identity token"
drag, startPoint x: 406, startPoint y: 322, endPoint x: 582, endPoint y: 322, distance: 176.3
click at [561, 322] on li "Make sure you’re using the latest version of the Privy SDK" at bounding box center [617, 319] width 479 height 19
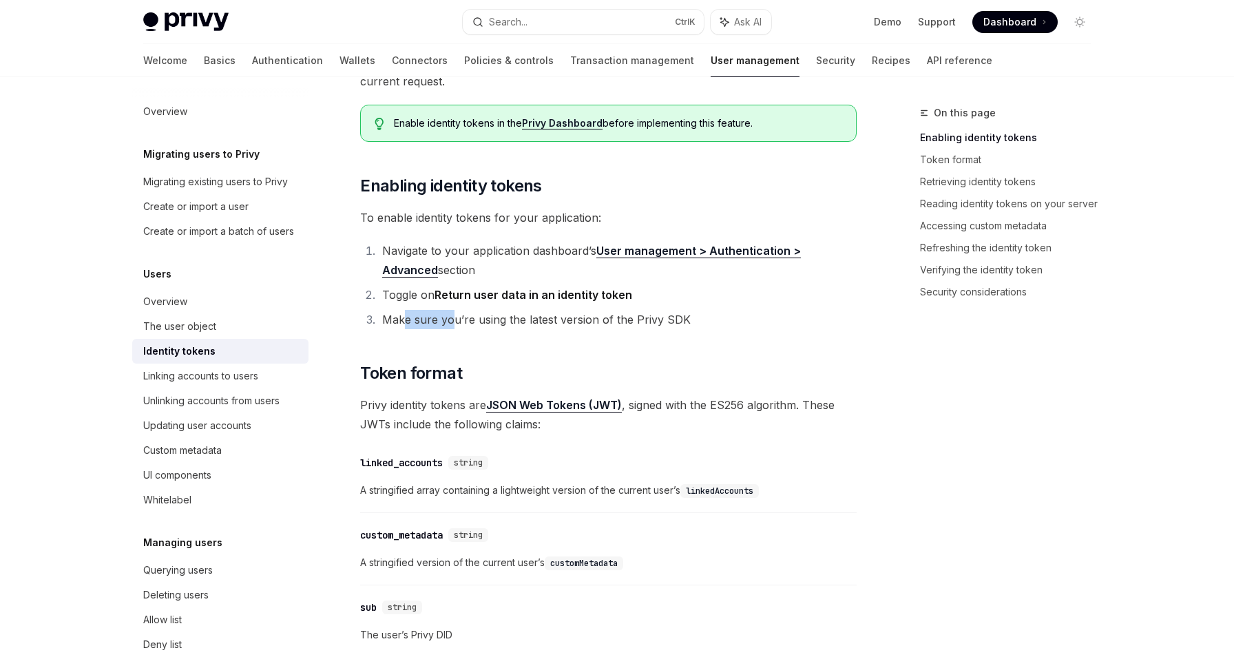
copy li "e sure yo"
click at [786, 293] on li "Toggle on Return user data in an identity token" at bounding box center [617, 294] width 479 height 19
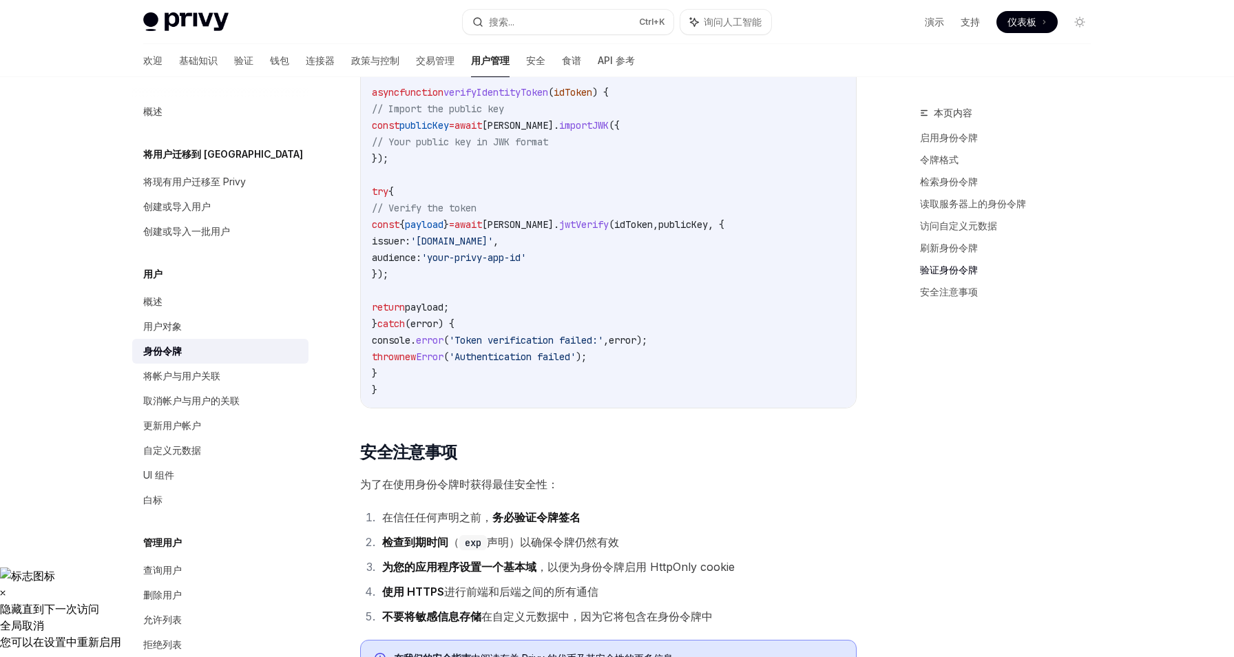
scroll to position [4261, 0]
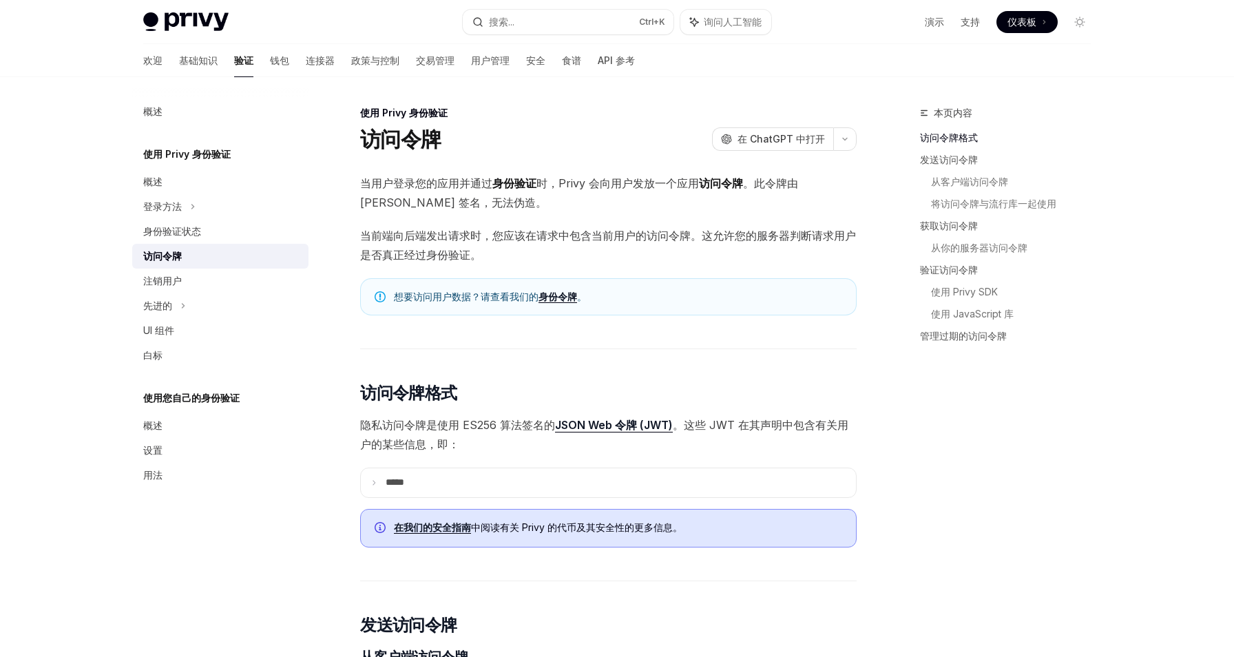
type textarea "*"
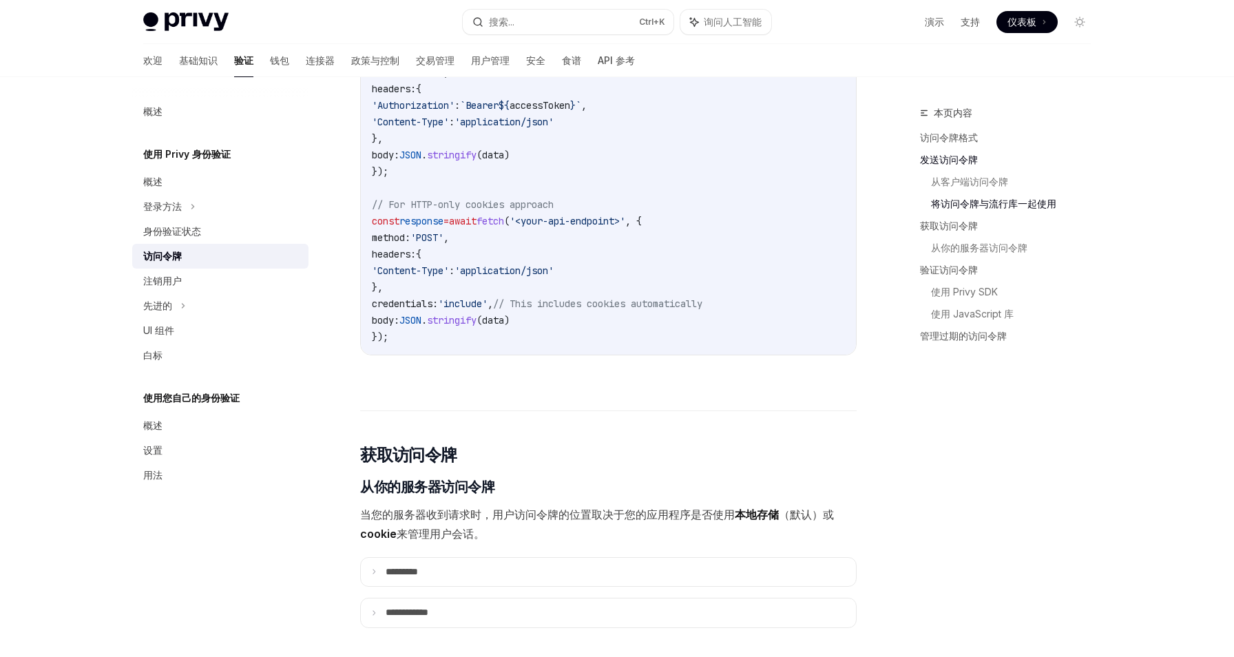
scroll to position [1928, 0]
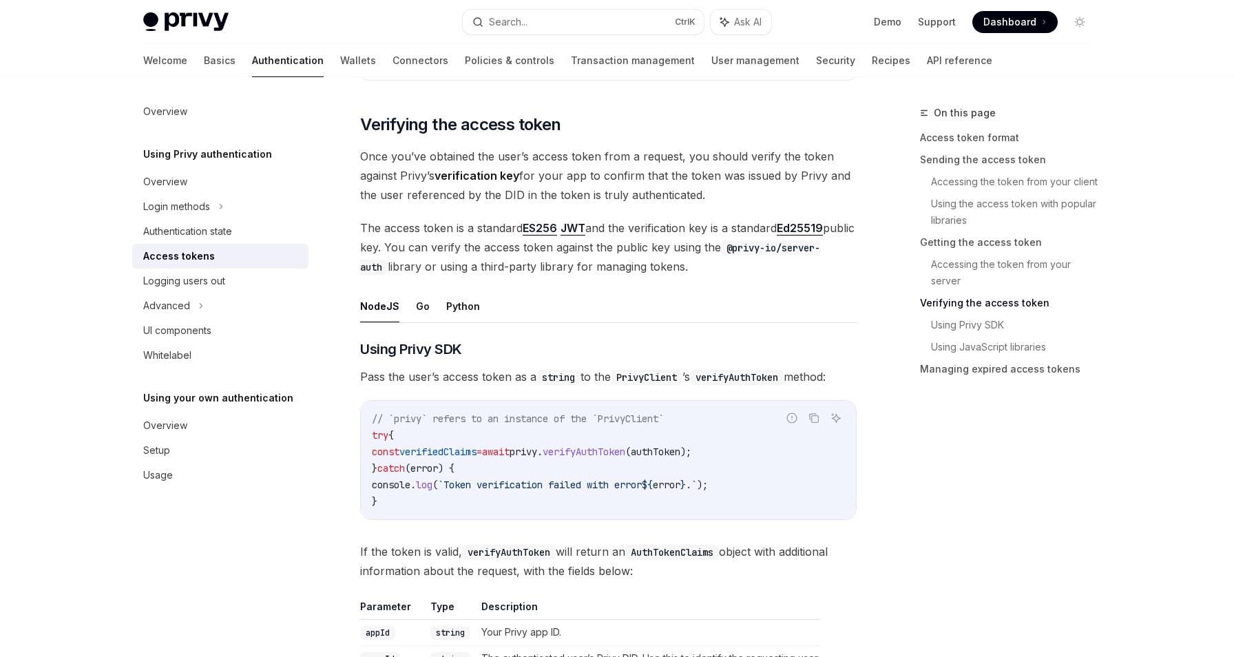
scroll to position [1955, 0]
